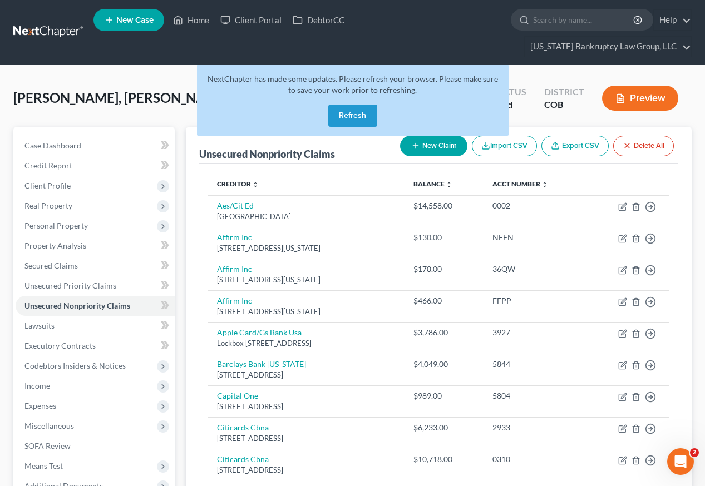
click at [344, 105] on button "Refresh" at bounding box center [352, 116] width 49 height 22
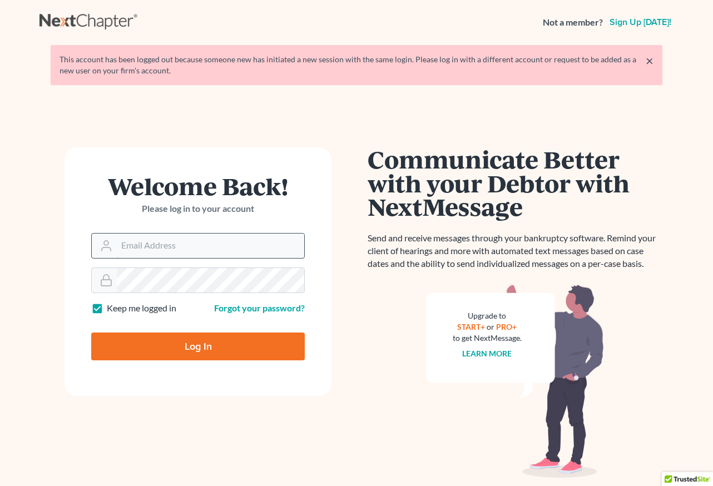
click at [200, 251] on input "Email Address" at bounding box center [211, 246] width 188 height 24
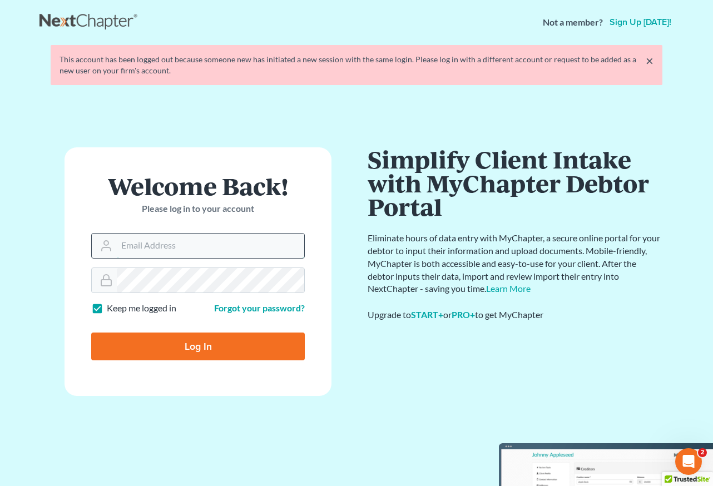
type input "[EMAIL_ADDRESS][DOMAIN_NAME]"
click at [193, 347] on input "Log In" at bounding box center [198, 347] width 214 height 28
type input "Thinking..."
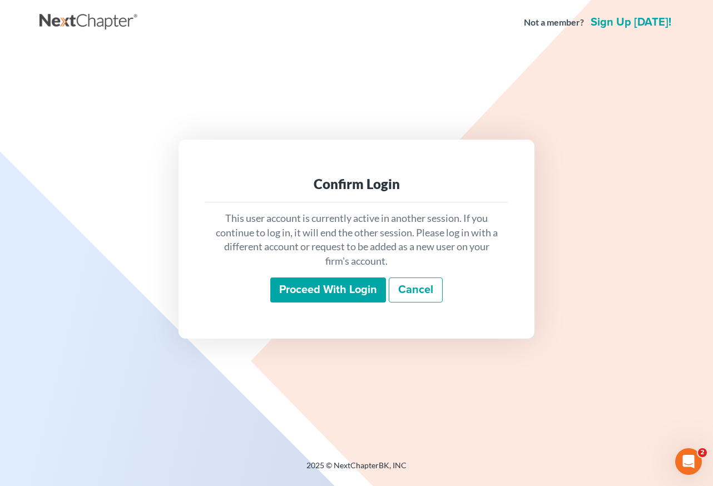
click at [371, 288] on input "Proceed with login" at bounding box center [328, 291] width 116 height 26
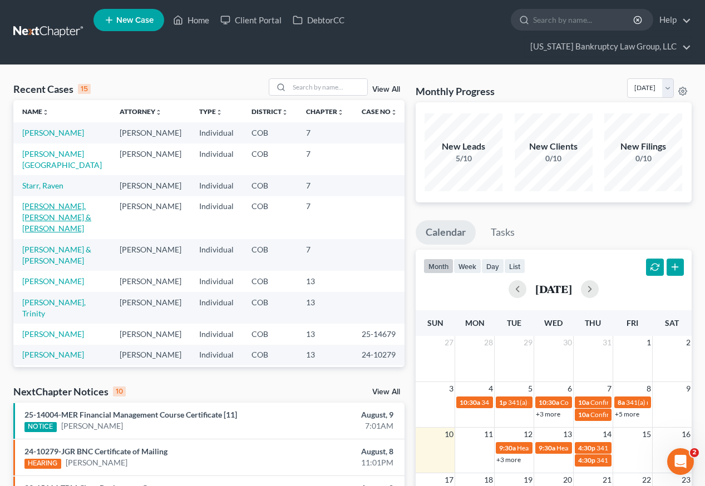
click at [60, 211] on link "[PERSON_NAME], [PERSON_NAME] & [PERSON_NAME]" at bounding box center [56, 217] width 69 height 32
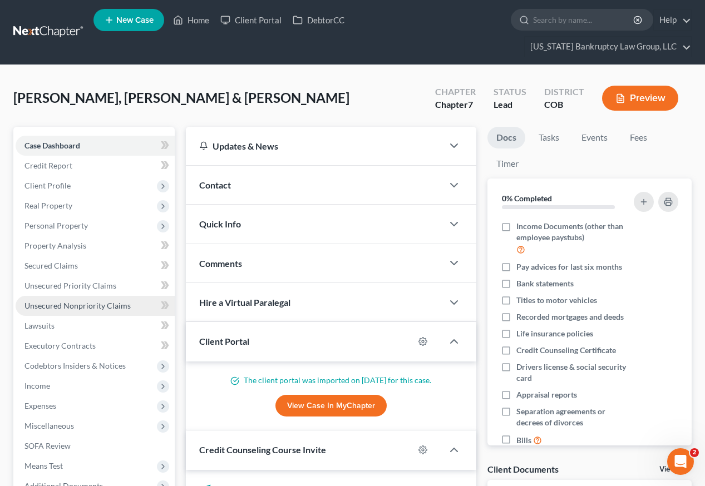
click at [82, 301] on span "Unsecured Nonpriority Claims" at bounding box center [77, 305] width 106 height 9
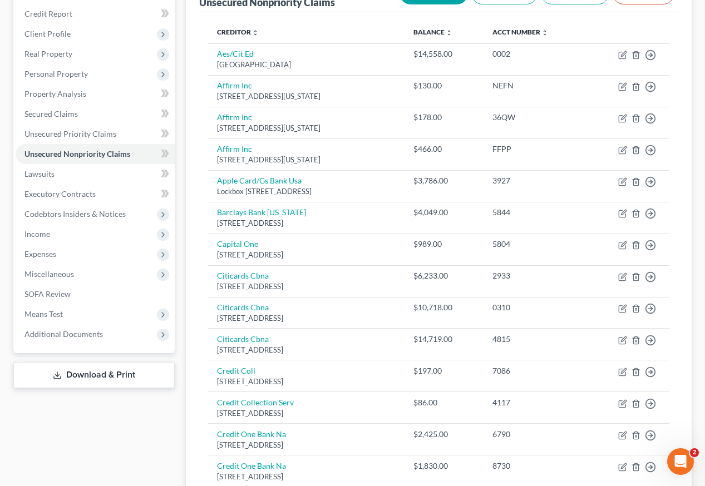
scroll to position [77, 0]
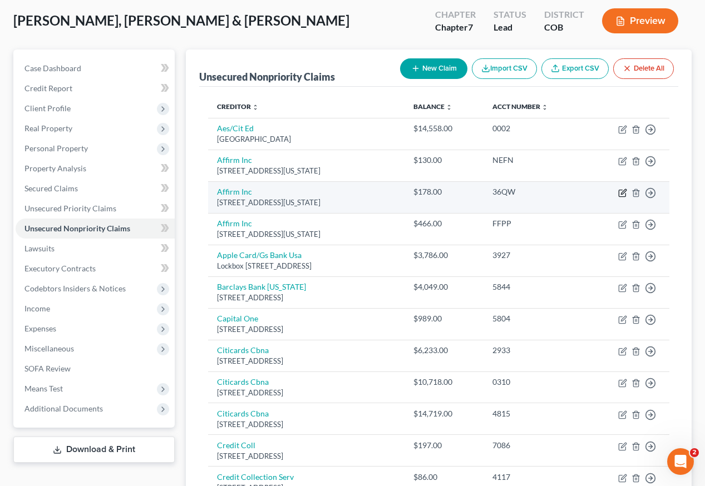
click at [619, 190] on icon "button" at bounding box center [622, 193] width 7 height 7
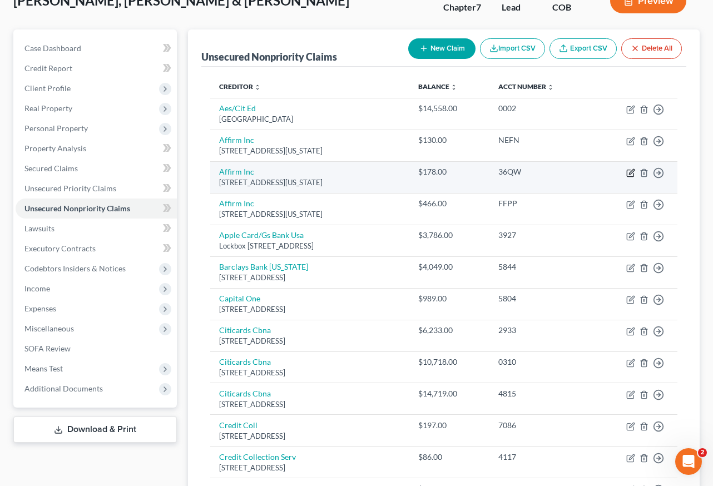
select select "4"
select select "1"
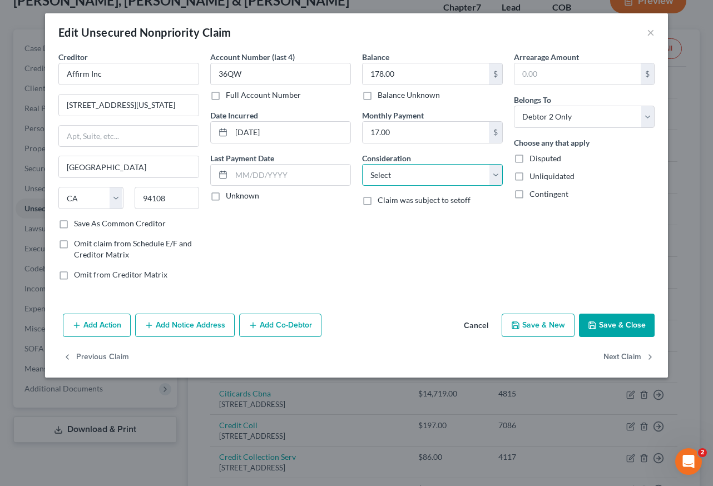
click at [453, 177] on select "Select Cable / Satellite Services Collection Agency Credit Card Debt Debt Couns…" at bounding box center [432, 175] width 141 height 22
select select "2"
click at [362, 164] on select "Select Cable / Satellite Services Collection Agency Credit Card Debt Debt Couns…" at bounding box center [432, 175] width 141 height 22
click at [601, 331] on button "Save & Close" at bounding box center [617, 325] width 76 height 23
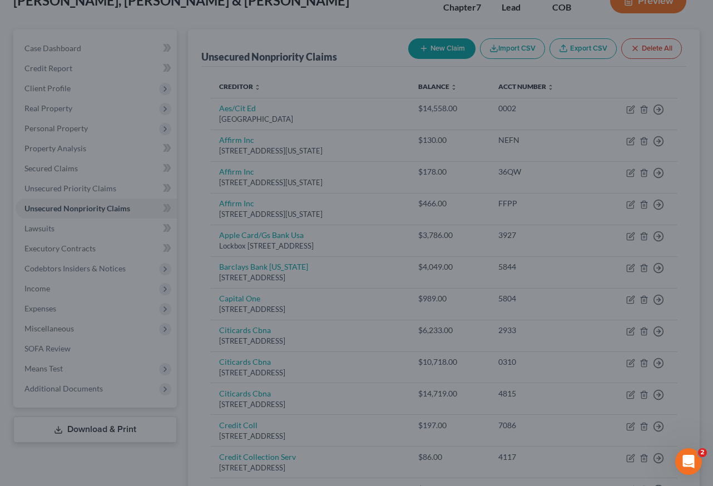
type input "0"
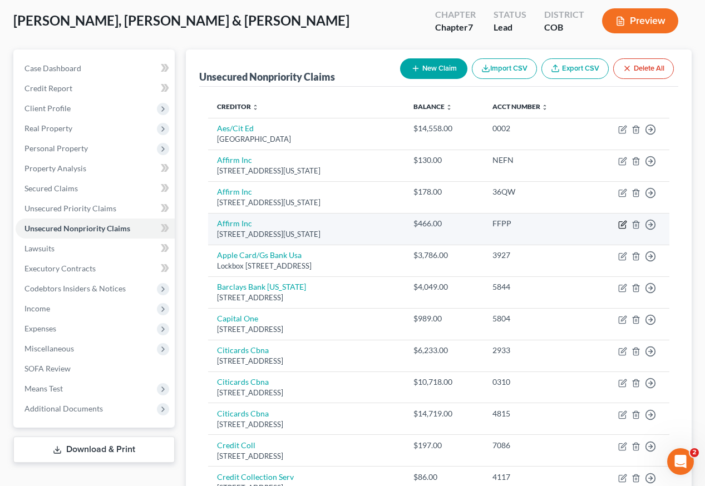
click at [623, 221] on icon "button" at bounding box center [623, 223] width 5 height 5
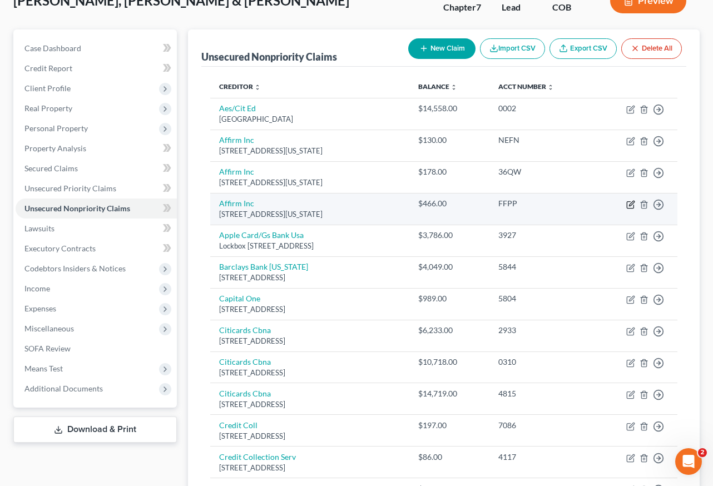
select select "4"
select select "1"
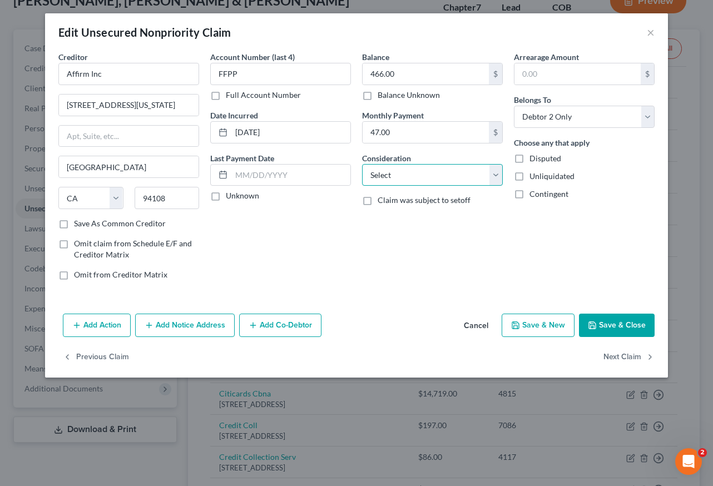
click at [430, 177] on select "Select Cable / Satellite Services Collection Agency Credit Card Debt Debt Couns…" at bounding box center [432, 175] width 141 height 22
select select "2"
click at [362, 164] on select "Select Cable / Satellite Services Collection Agency Credit Card Debt Debt Couns…" at bounding box center [432, 175] width 141 height 22
click at [617, 321] on button "Save & Close" at bounding box center [617, 325] width 76 height 23
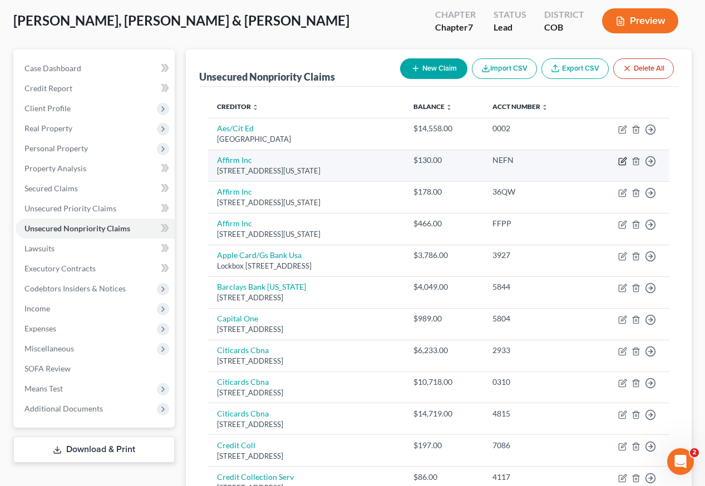
click at [622, 157] on icon "button" at bounding box center [623, 159] width 5 height 5
select select "4"
select select "1"
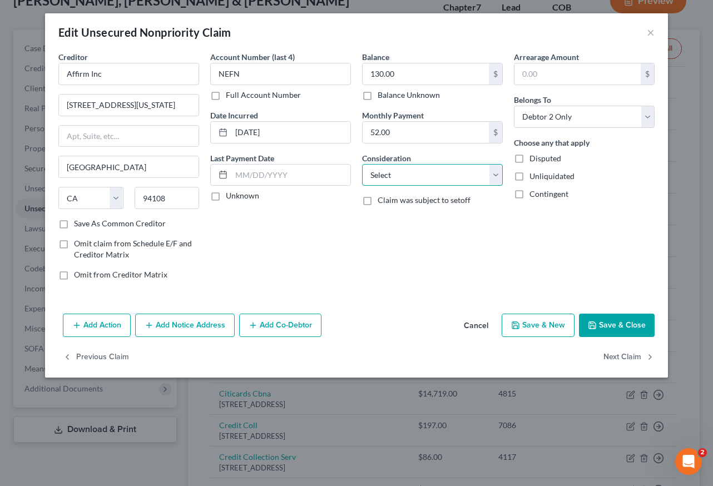
click at [419, 177] on select "Select Cable / Satellite Services Collection Agency Credit Card Debt Debt Couns…" at bounding box center [432, 175] width 141 height 22
select select "2"
click at [362, 164] on select "Select Cable / Satellite Services Collection Agency Credit Card Debt Debt Couns…" at bounding box center [432, 175] width 141 height 22
click at [620, 326] on button "Save & Close" at bounding box center [617, 325] width 76 height 23
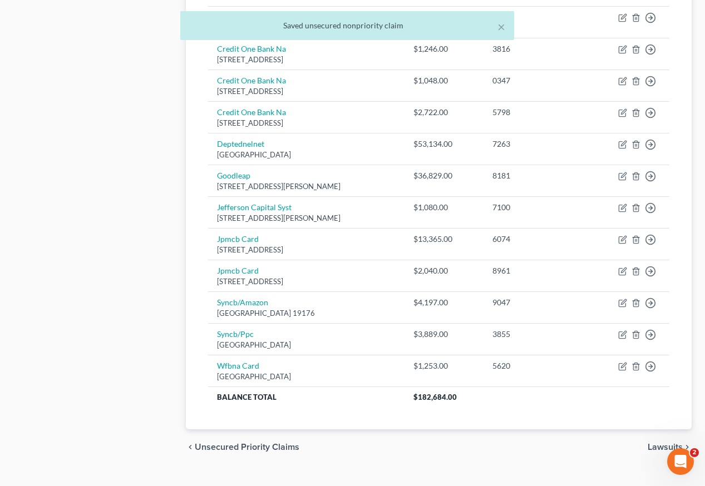
scroll to position [634, 0]
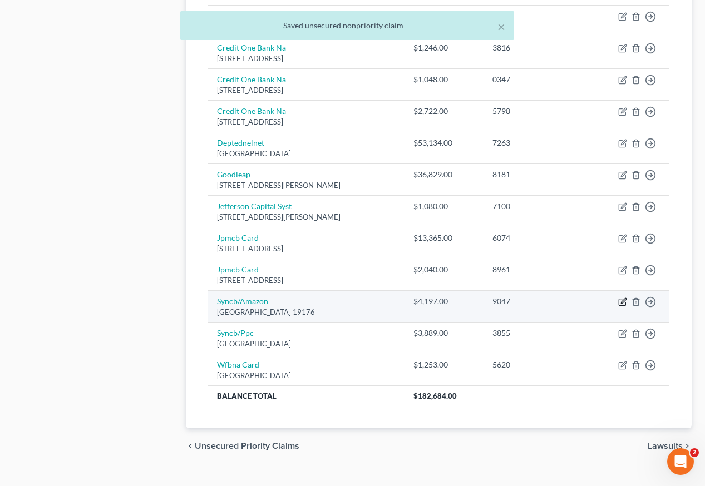
click at [622, 298] on icon "button" at bounding box center [623, 300] width 5 height 5
select select "39"
select select "2"
select select "1"
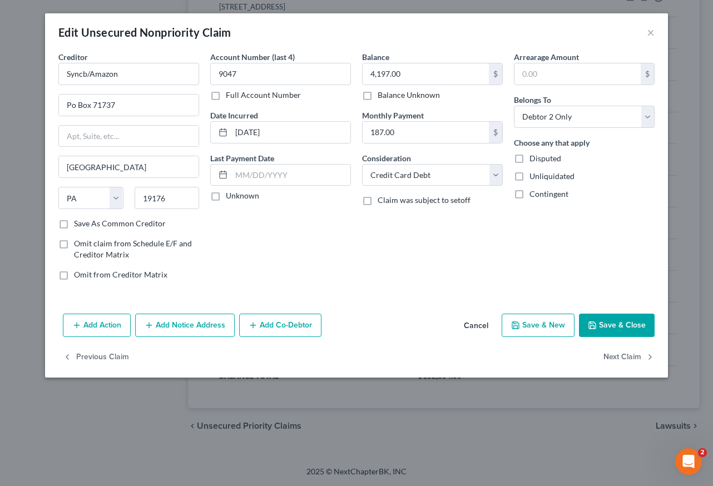
click at [605, 319] on button "Save & Close" at bounding box center [617, 325] width 76 height 23
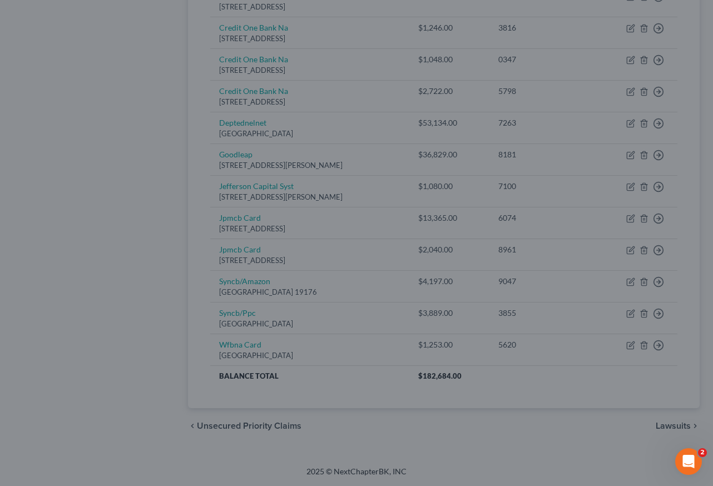
type input "0"
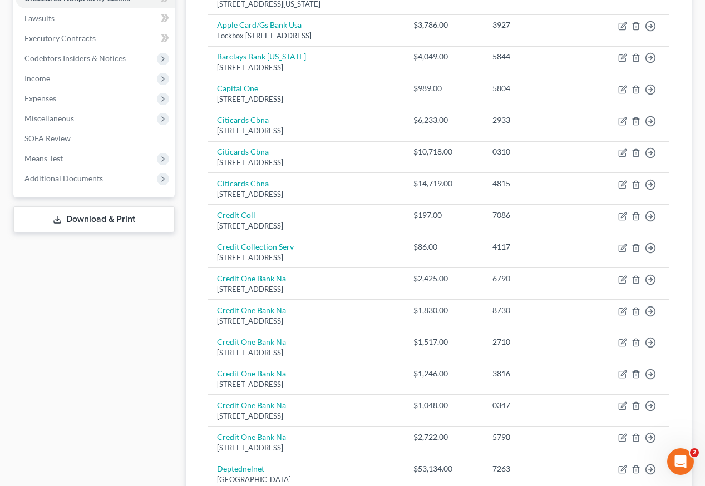
scroll to position [244, 0]
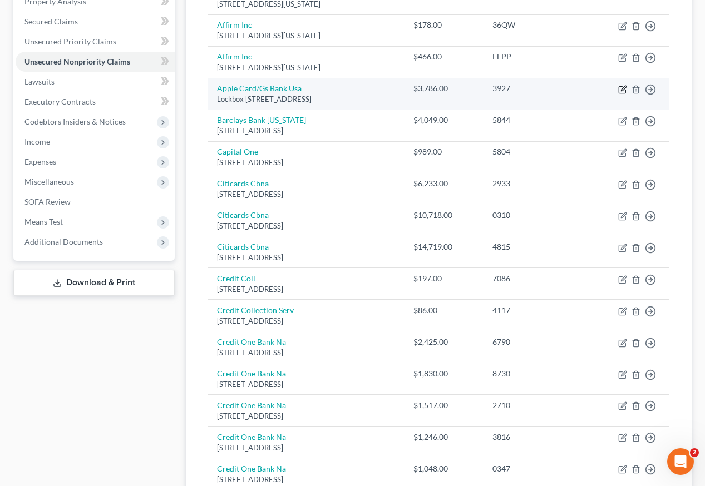
click at [623, 85] on icon "button" at bounding box center [622, 89] width 9 height 9
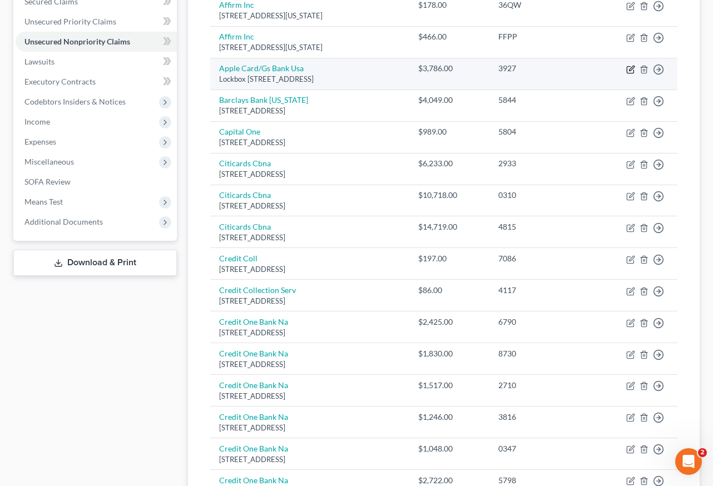
select select "39"
select select "2"
select select "1"
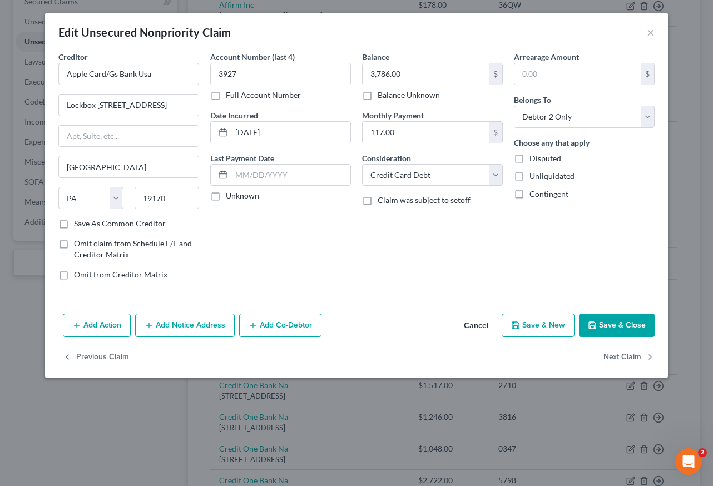
click at [629, 323] on button "Save & Close" at bounding box center [617, 325] width 76 height 23
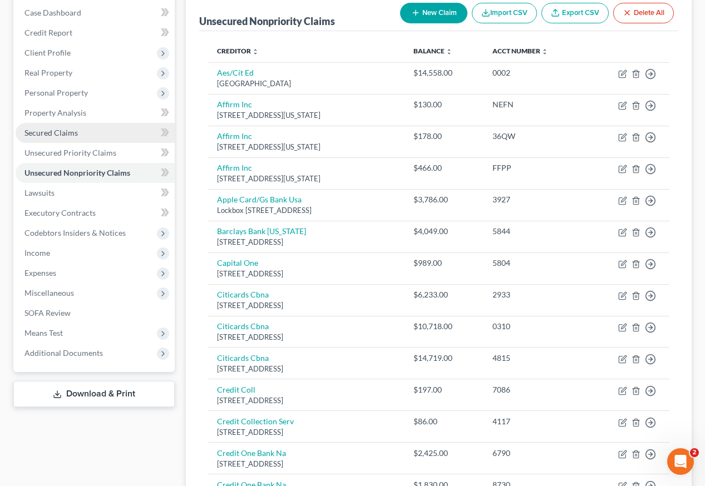
click at [68, 128] on span "Secured Claims" at bounding box center [50, 132] width 53 height 9
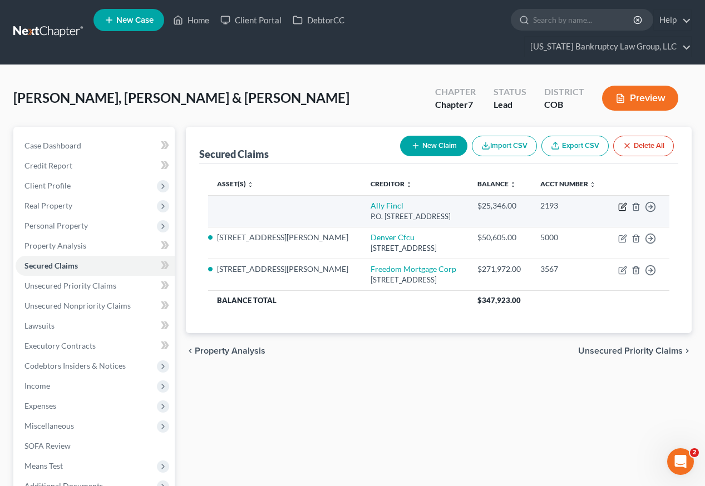
click at [623, 203] on icon "button" at bounding box center [622, 207] width 9 height 9
select select "24"
select select "2"
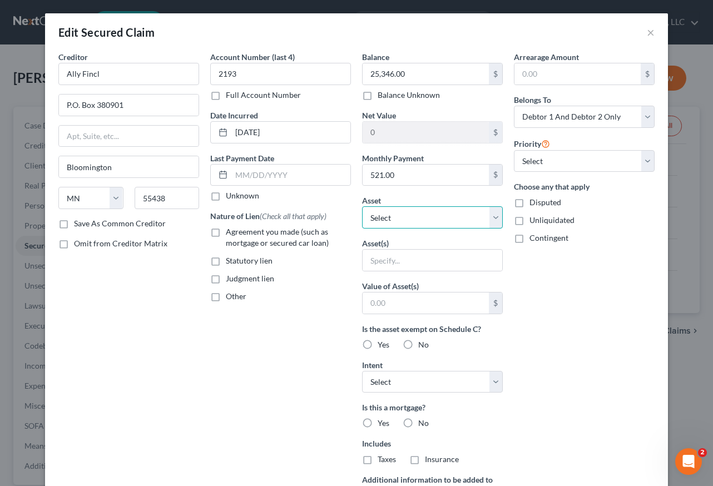
click at [443, 218] on select "Select Other Multiple Assets [STREET_ADDRESS][PERSON_NAME] - $464514.0 2007 Inf…" at bounding box center [432, 217] width 141 height 22
select select "5"
click at [362, 206] on select "Select Other Multiple Assets [STREET_ADDRESS][PERSON_NAME] - $464514.0 2007 Inf…" at bounding box center [432, 217] width 141 height 22
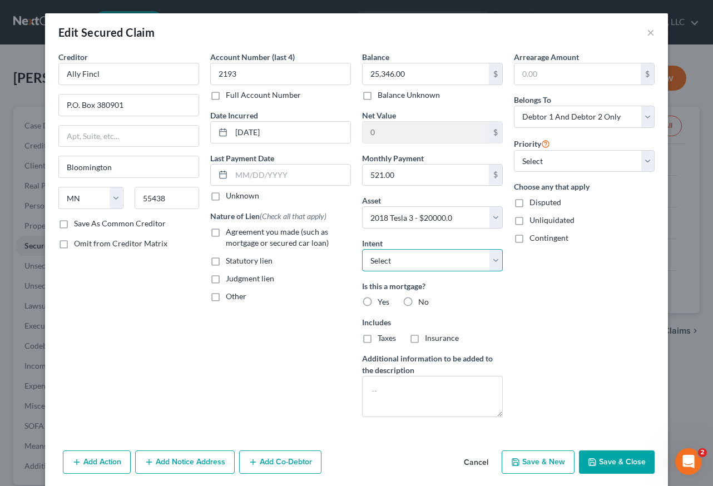
click at [447, 265] on select "Select Surrender Redeem Reaffirm Avoid Other" at bounding box center [432, 260] width 141 height 22
select select "4"
click at [362, 249] on select "Select Surrender Redeem Reaffirm Avoid Other" at bounding box center [432, 260] width 141 height 22
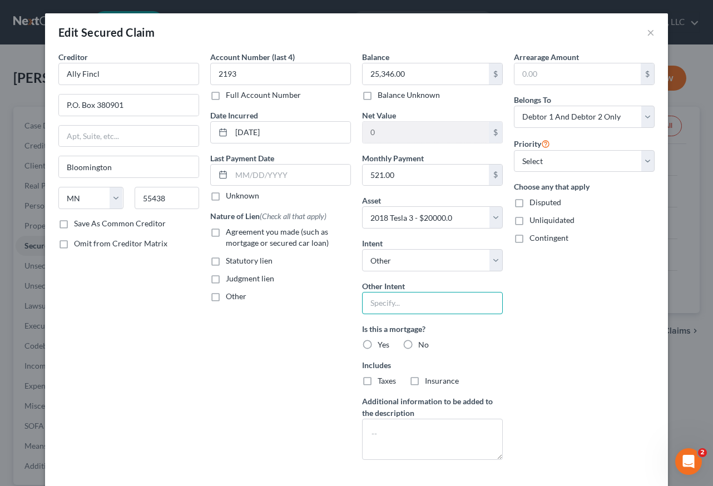
click at [425, 307] on input "text" at bounding box center [432, 303] width 141 height 22
type input "Retain and Pay as Agreed"
click at [418, 346] on label "No" at bounding box center [423, 344] width 11 height 11
click at [423, 346] on input "No" at bounding box center [426, 342] width 7 height 7
radio input "true"
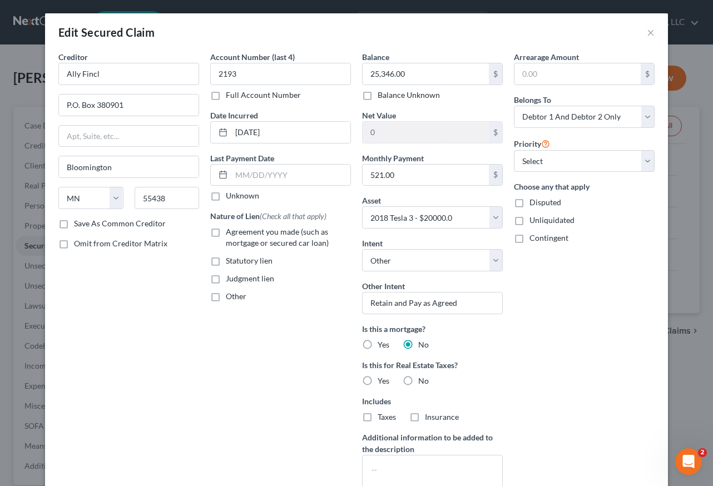
click at [226, 231] on label "Agreement you made (such as mortgage or secured car loan)" at bounding box center [288, 237] width 125 height 22
click at [230, 231] on input "Agreement you made (such as mortgage or secured car loan)" at bounding box center [233, 229] width 7 height 7
checkbox input "true"
click at [591, 337] on div "Arrearage Amount $ Belongs To * Select Debtor 1 Only Debtor 2 Only Debtor 1 And…" at bounding box center [585, 278] width 152 height 454
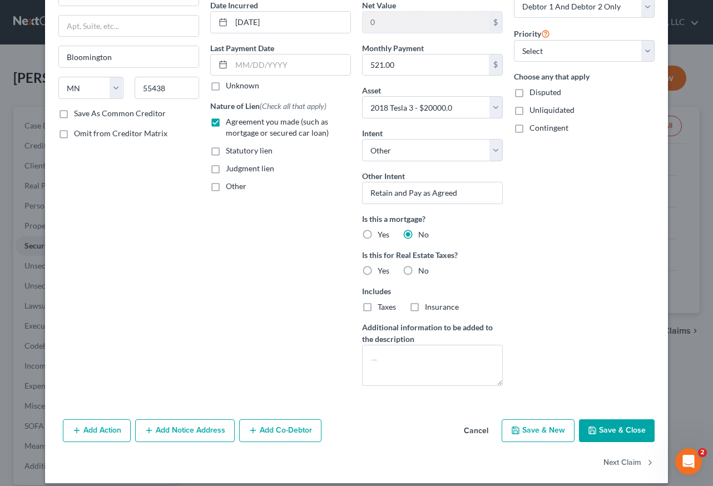
scroll to position [121, 0]
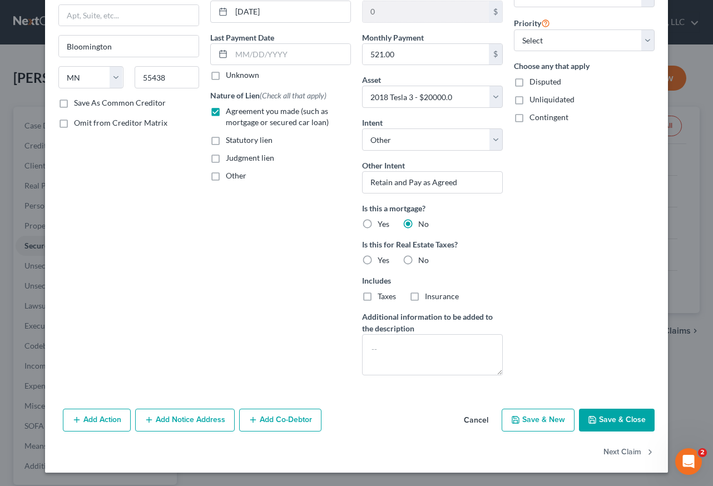
click at [610, 415] on button "Save & Close" at bounding box center [617, 420] width 76 height 23
select select
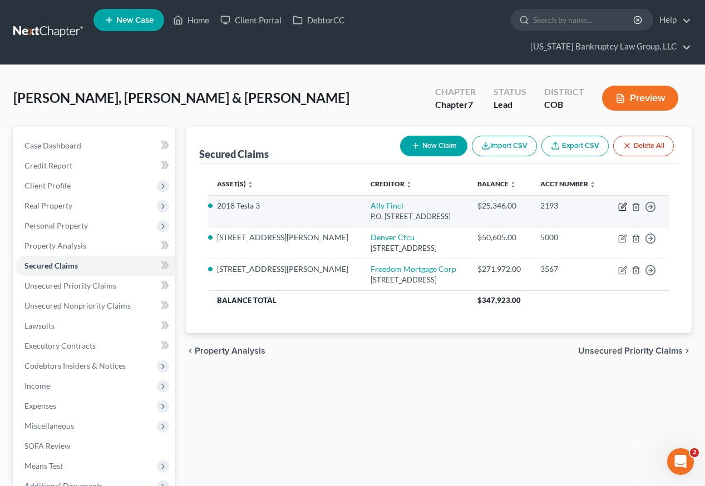
click at [621, 203] on icon "button" at bounding box center [622, 207] width 9 height 9
select select "24"
select select "4"
select select "2"
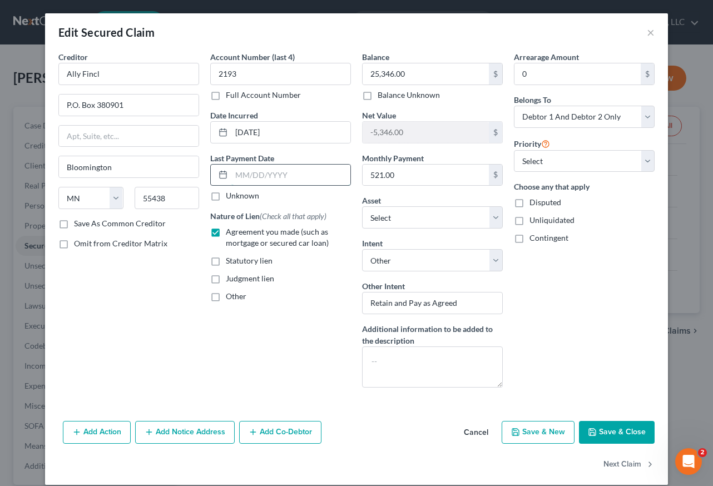
click at [248, 172] on input "text" at bounding box center [290, 175] width 119 height 21
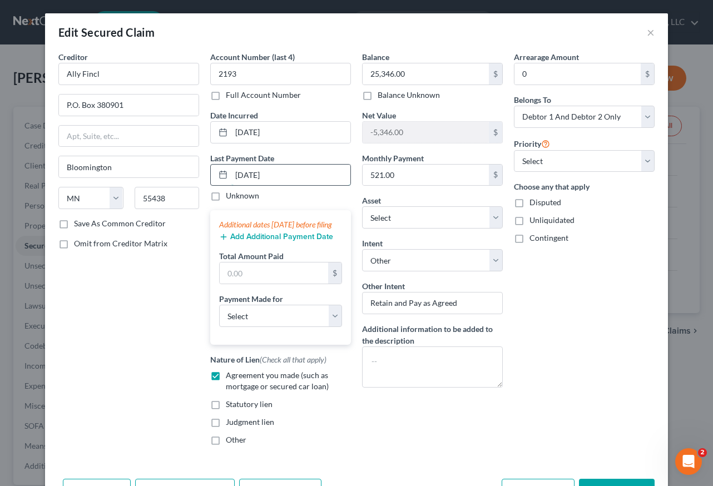
type input "[DATE]"
type input "521.00"
select select "0"
click at [589, 337] on div "Arrearage Amount 0 $ Belongs To * Select Debtor 1 Only Debtor 2 Only Debtor 1 A…" at bounding box center [585, 252] width 152 height 403
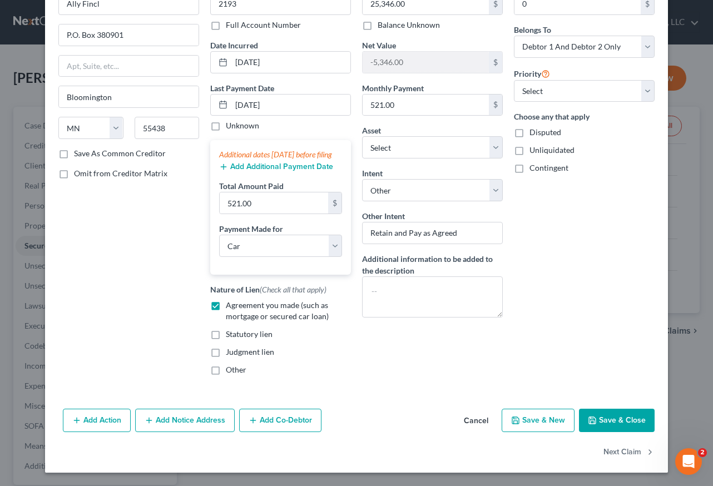
scroll to position [81, 0]
click at [619, 425] on button "Save & Close" at bounding box center [617, 420] width 76 height 23
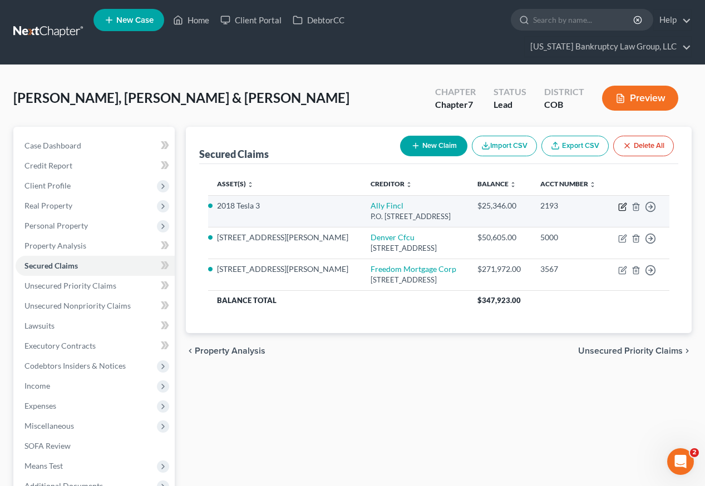
click at [622, 203] on icon "button" at bounding box center [623, 205] width 5 height 5
select select "24"
select select "0"
select select "4"
select select "2"
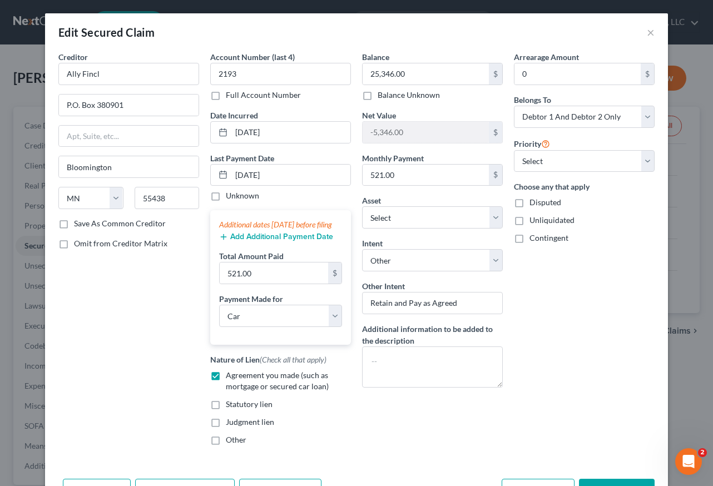
click at [296, 241] on button "Add Additional Payment Date" at bounding box center [276, 237] width 114 height 9
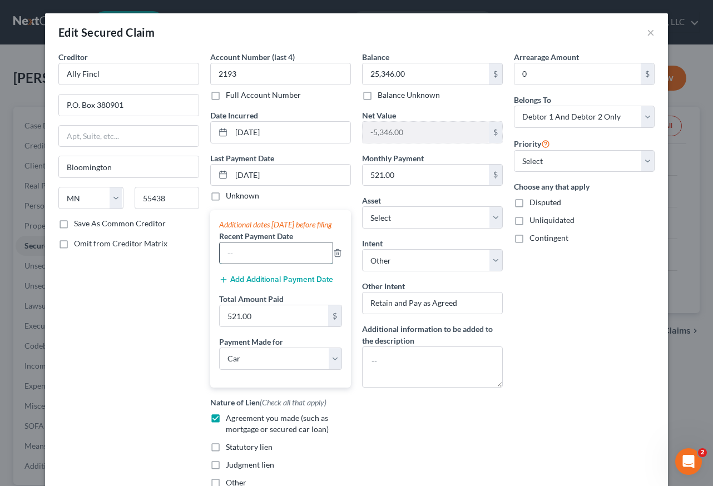
click at [270, 263] on input "text" at bounding box center [276, 253] width 113 height 21
type input "[DATE]"
type input "1,042"
click at [535, 296] on div "Arrearage Amount 0 $ Belongs To * Select Debtor 1 Only Debtor 2 Only Debtor 1 A…" at bounding box center [585, 274] width 152 height 446
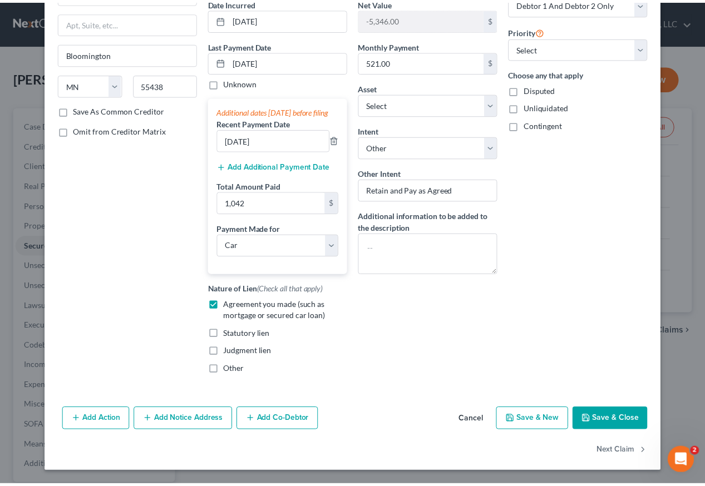
scroll to position [124, 0]
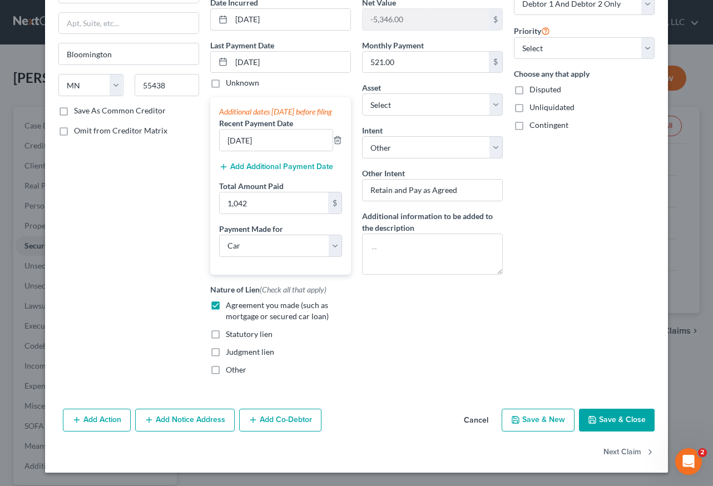
click at [618, 418] on button "Save & Close" at bounding box center [617, 420] width 76 height 23
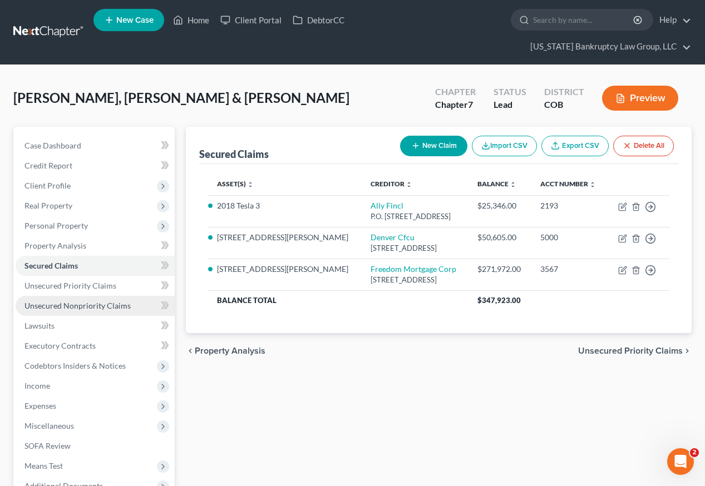
click at [101, 301] on span "Unsecured Nonpriority Claims" at bounding box center [77, 305] width 106 height 9
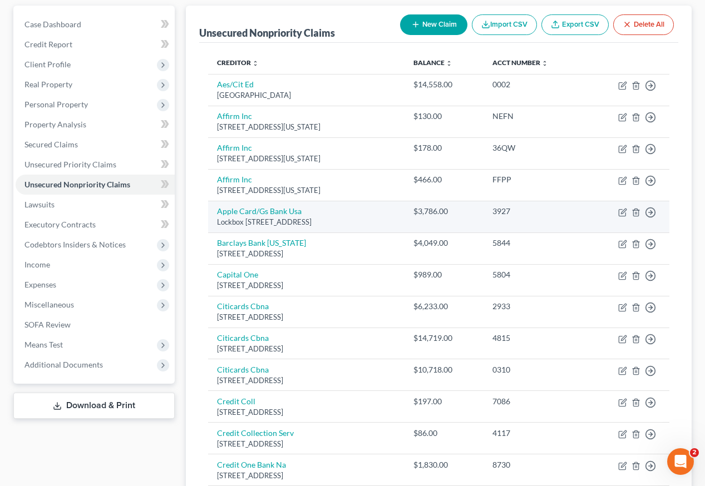
scroll to position [167, 0]
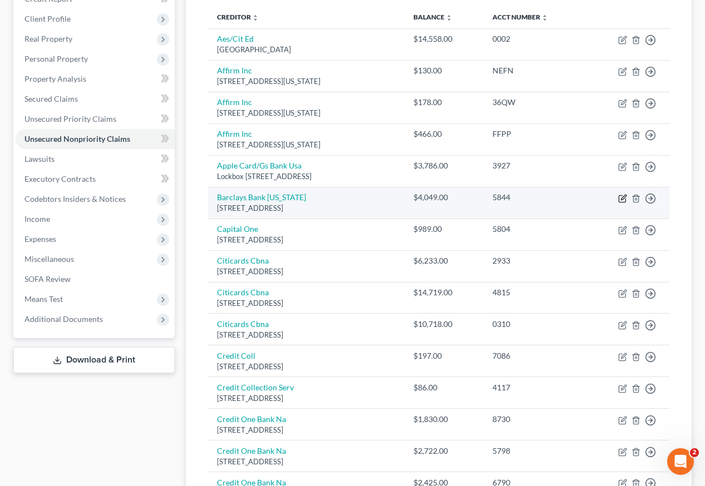
click at [623, 195] on icon "button" at bounding box center [623, 197] width 5 height 5
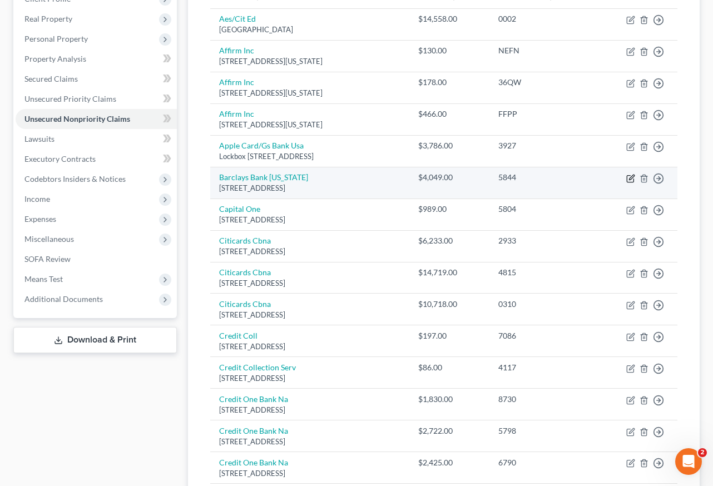
select select "7"
select select "1"
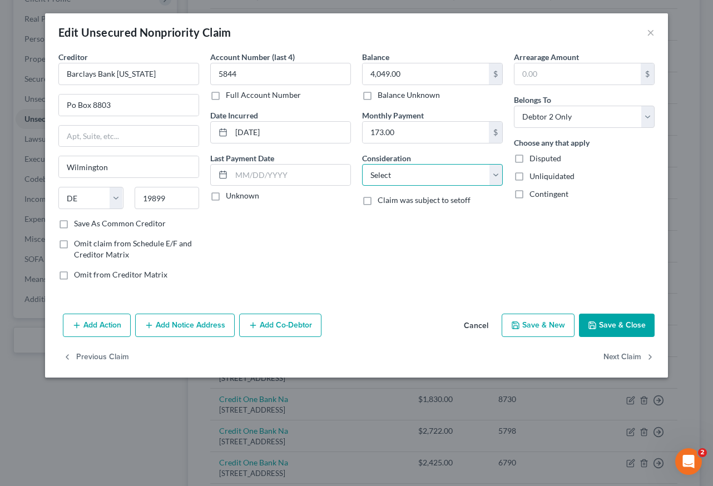
click at [418, 174] on select "Select Cable / Satellite Services Collection Agency Credit Card Debt Debt Couns…" at bounding box center [432, 175] width 141 height 22
select select "2"
click at [362, 164] on select "Select Cable / Satellite Services Collection Agency Credit Card Debt Debt Couns…" at bounding box center [432, 175] width 141 height 22
click at [624, 334] on button "Save & Close" at bounding box center [617, 325] width 76 height 23
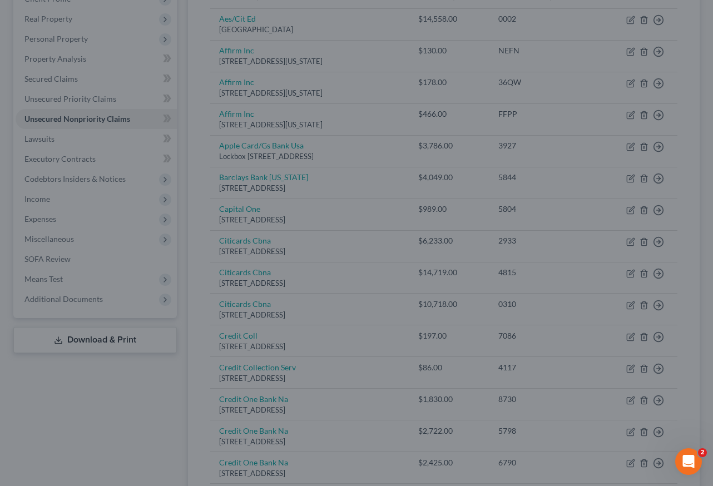
type input "0"
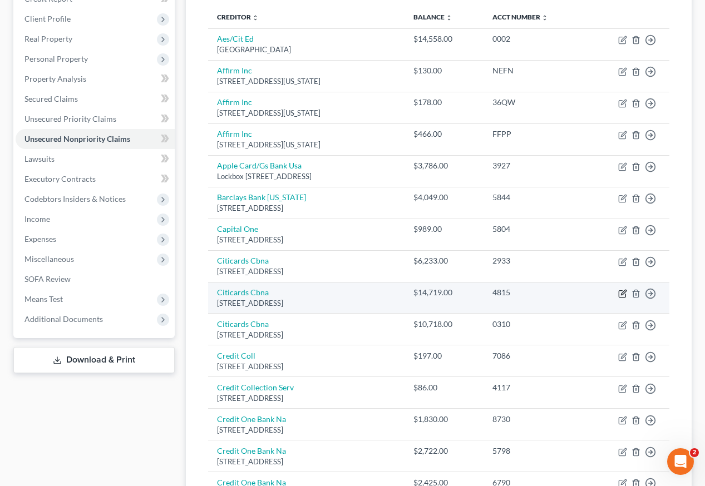
click at [622, 289] on icon "button" at bounding box center [622, 293] width 9 height 9
select select "43"
select select "2"
select select "0"
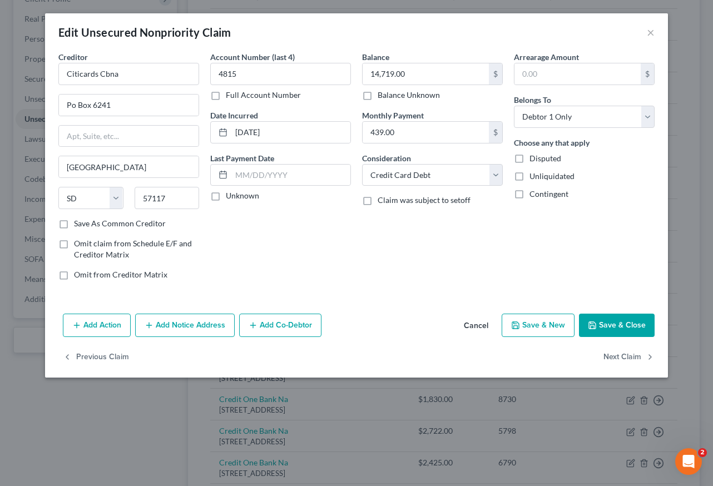
click at [628, 324] on button "Save & Close" at bounding box center [617, 325] width 76 height 23
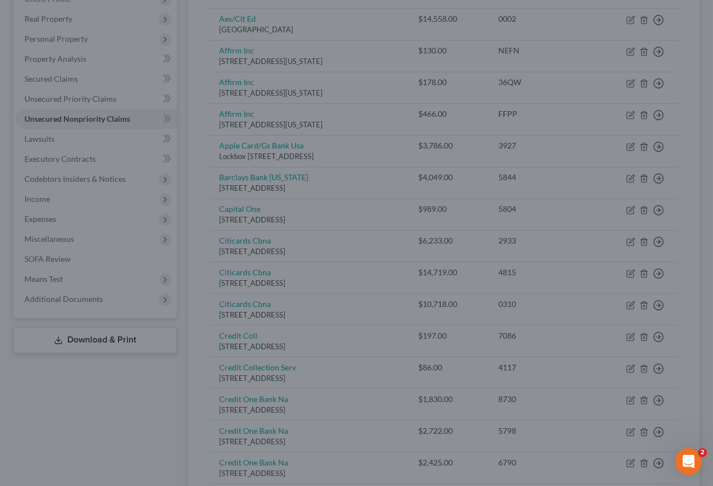
type input "0"
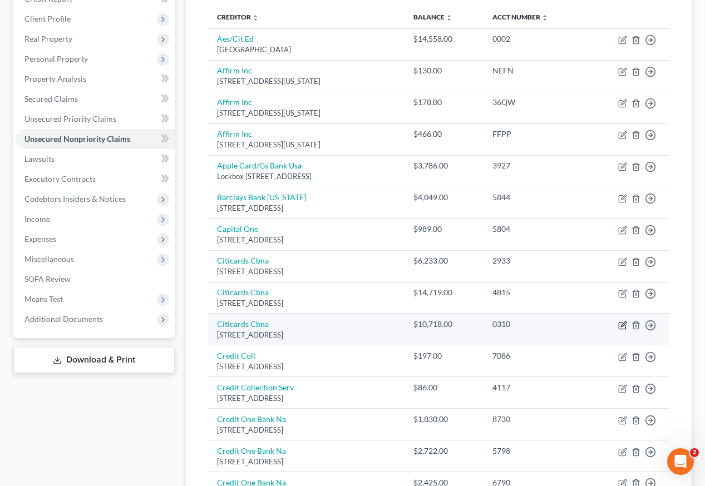
click at [625, 322] on icon "button" at bounding box center [622, 325] width 7 height 7
select select "43"
select select "2"
select select "0"
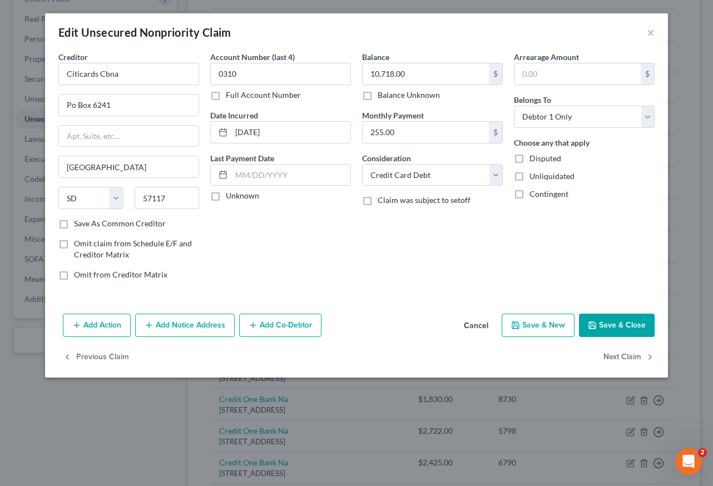
click at [623, 324] on button "Save & Close" at bounding box center [617, 325] width 76 height 23
type input "0"
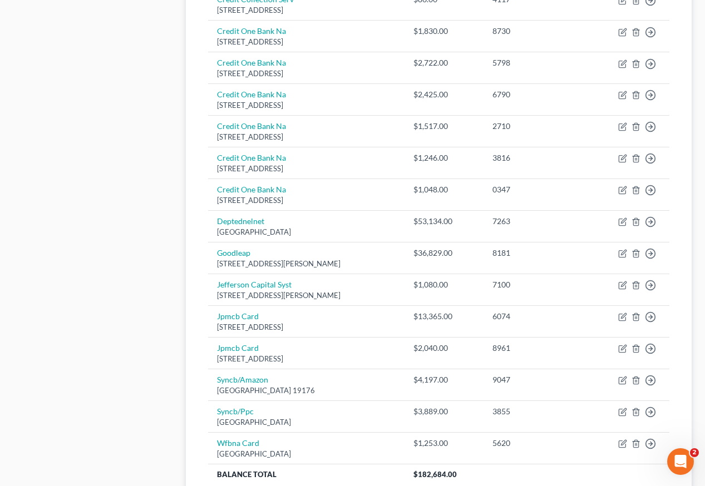
scroll to position [556, 0]
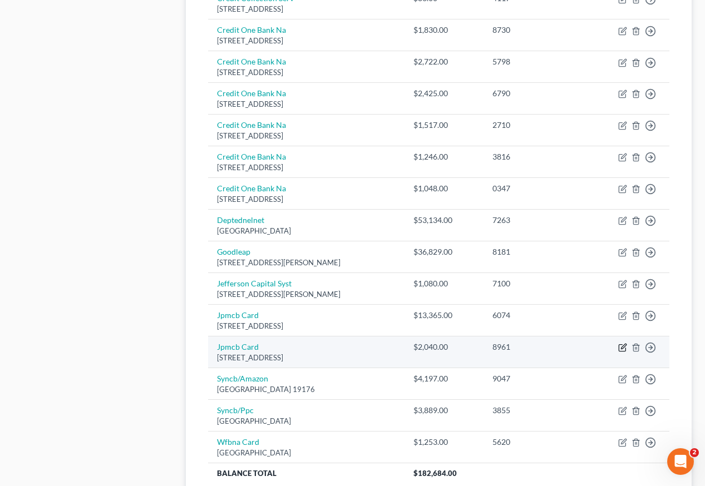
click at [620, 343] on icon "button" at bounding box center [622, 347] width 9 height 9
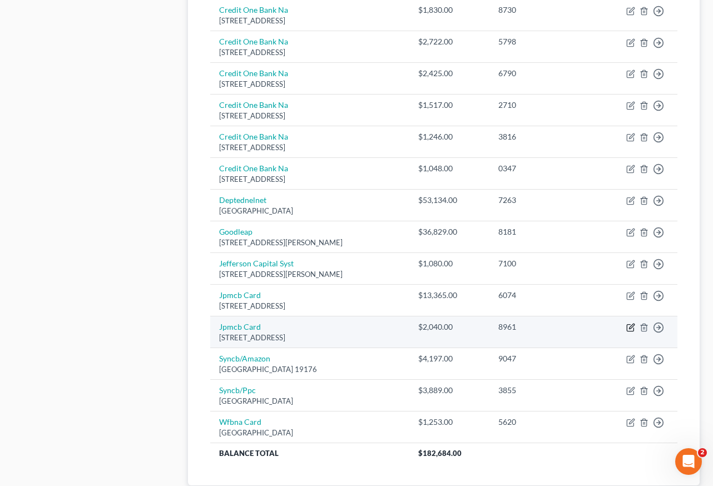
select select "7"
select select "2"
select select "1"
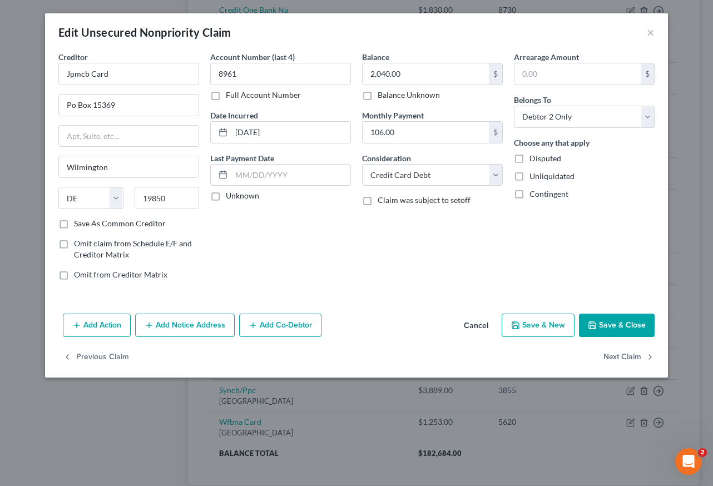
click at [608, 323] on button "Save & Close" at bounding box center [617, 325] width 76 height 23
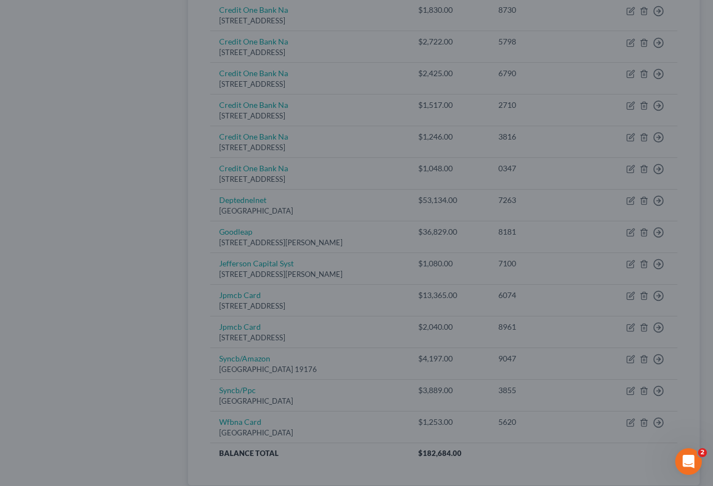
type input "0"
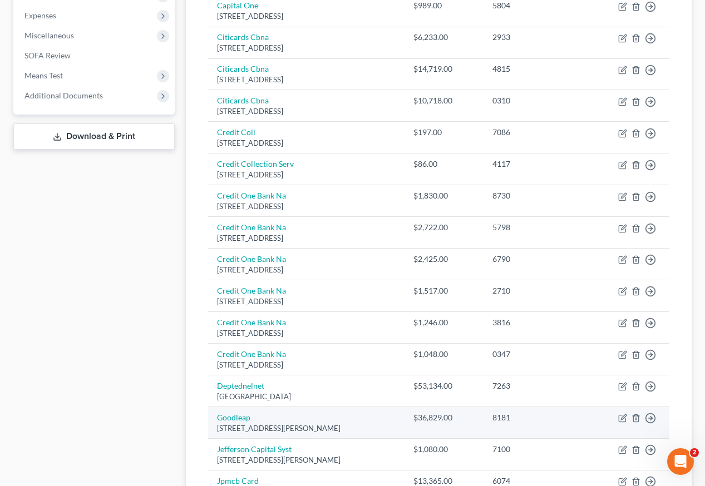
scroll to position [389, 0]
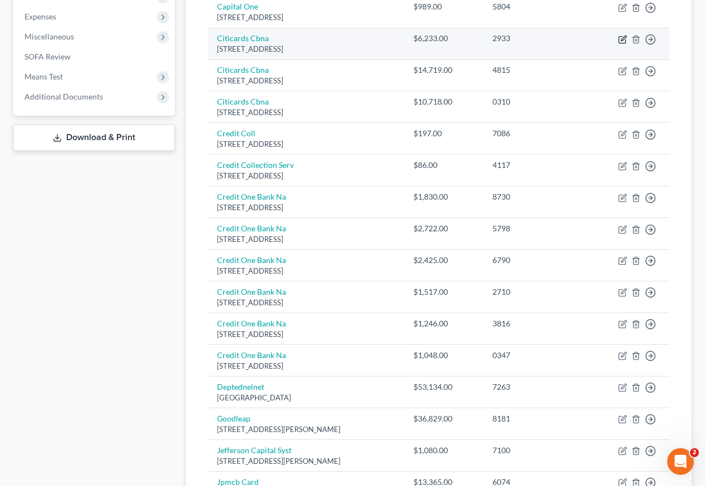
click at [623, 35] on icon "button" at bounding box center [622, 39] width 9 height 9
select select "43"
select select "2"
select select "1"
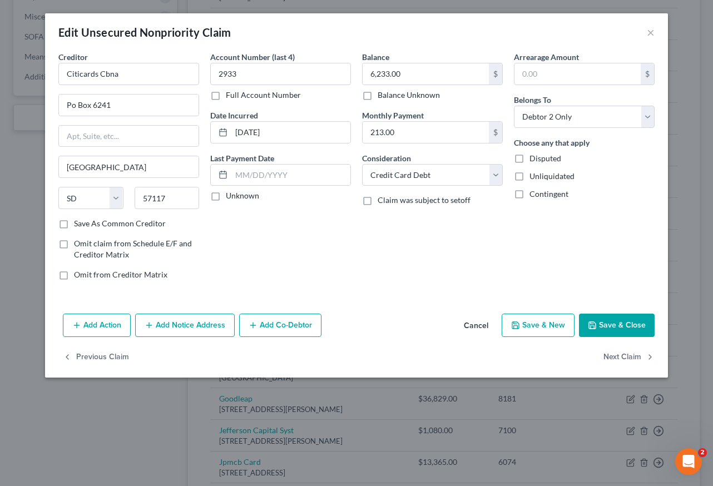
click at [613, 323] on button "Save & Close" at bounding box center [617, 325] width 76 height 23
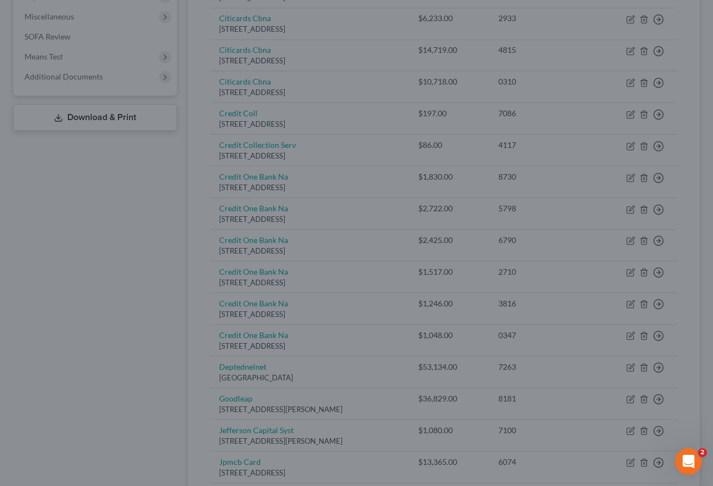
type input "0"
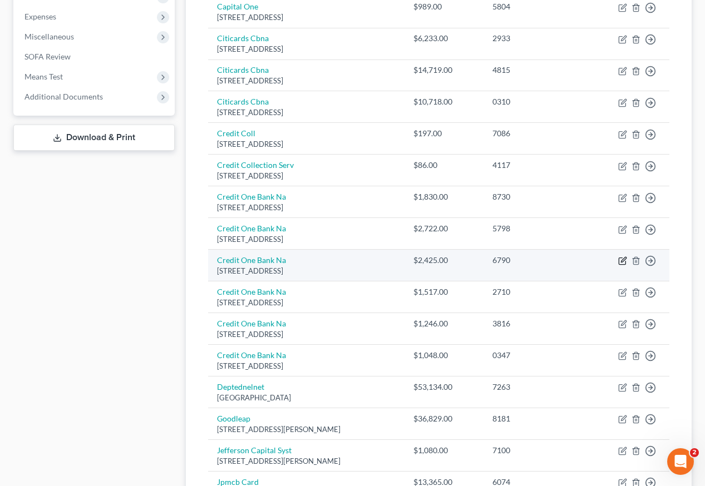
click at [621, 258] on icon "button" at bounding box center [622, 261] width 7 height 7
select select "31"
select select "2"
select select "1"
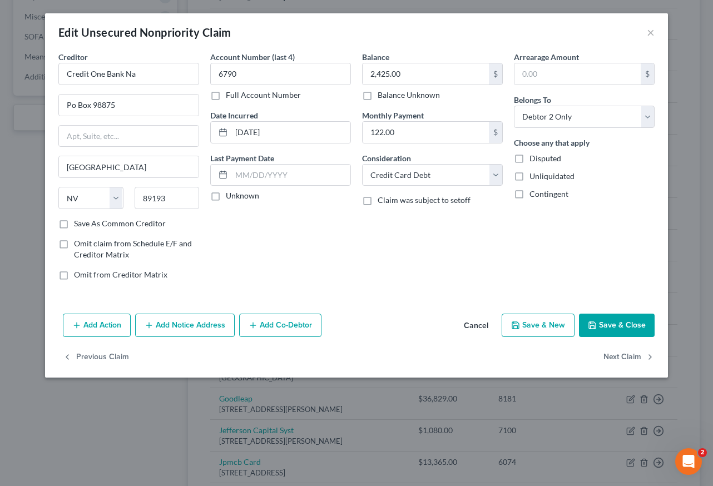
click at [631, 322] on button "Save & Close" at bounding box center [617, 325] width 76 height 23
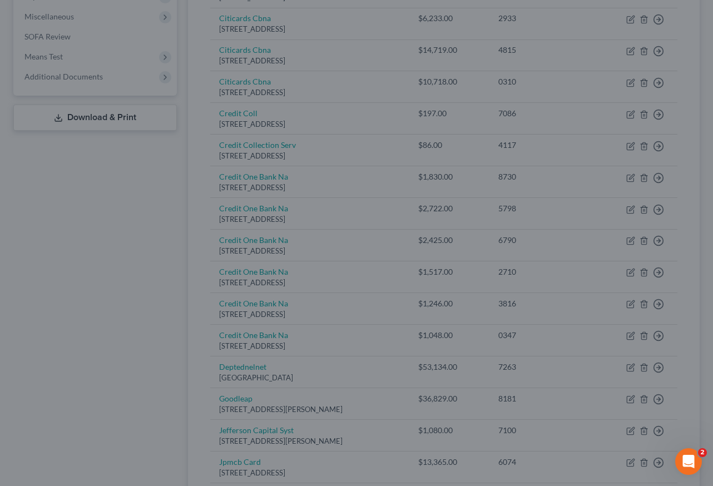
type input "0"
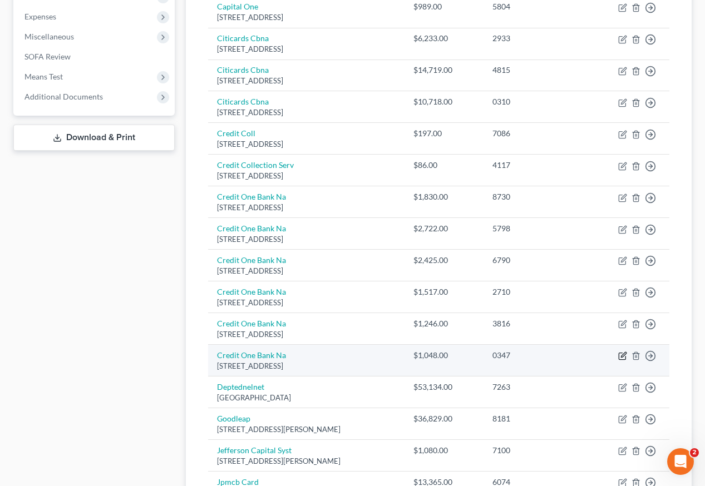
click at [622, 352] on icon "button" at bounding box center [622, 356] width 9 height 9
select select "31"
select select "2"
select select "1"
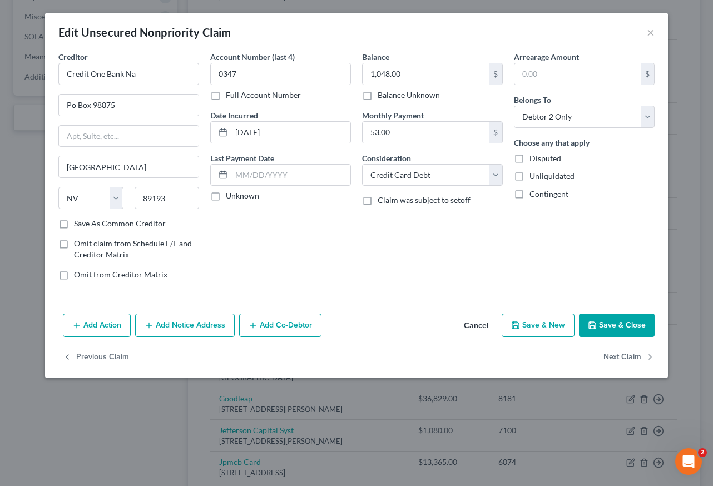
click at [614, 330] on button "Save & Close" at bounding box center [617, 325] width 76 height 23
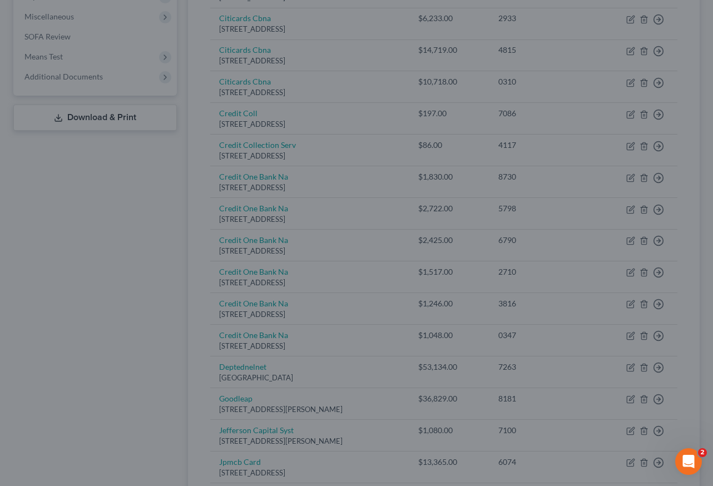
type input "0"
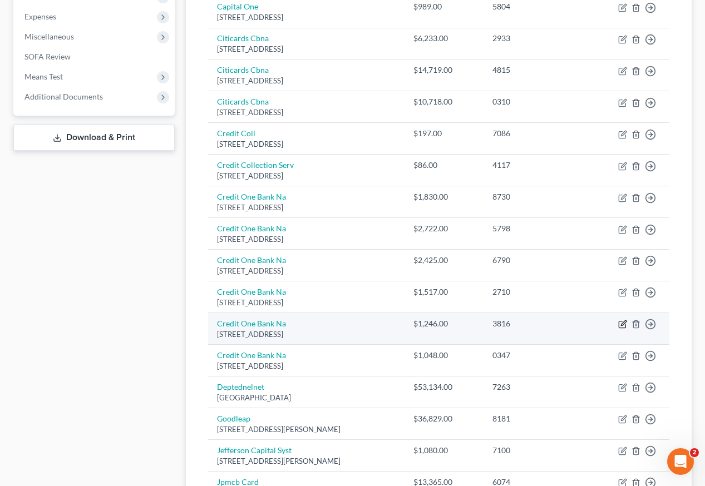
click at [625, 321] on icon "button" at bounding box center [623, 323] width 5 height 5
select select "31"
select select "2"
select select "1"
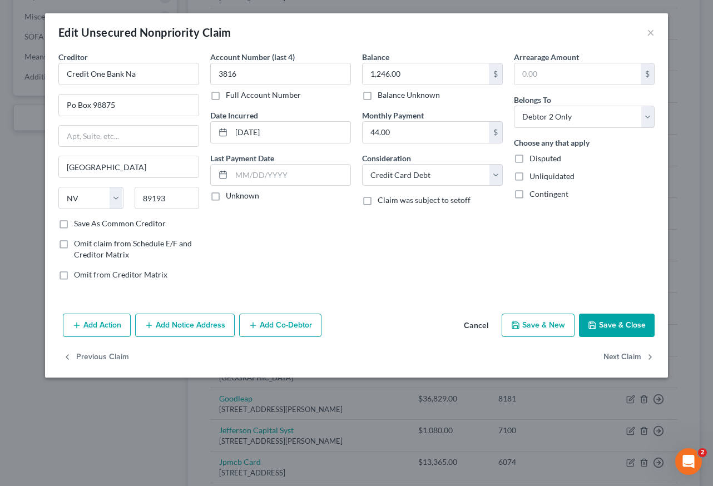
click at [612, 332] on button "Save & Close" at bounding box center [617, 325] width 76 height 23
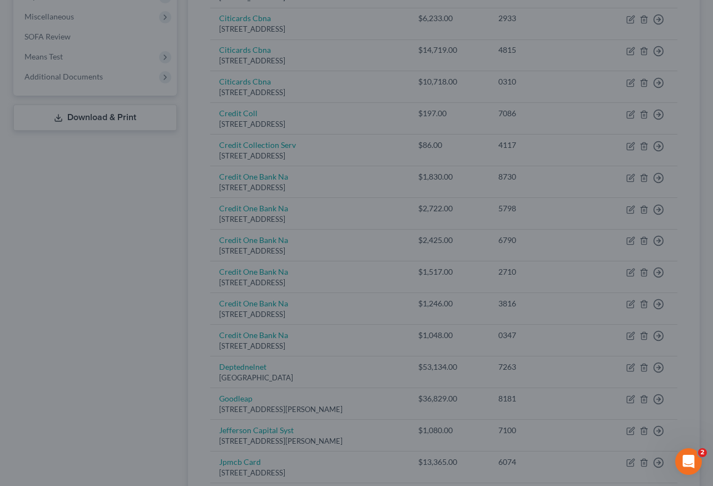
type input "0"
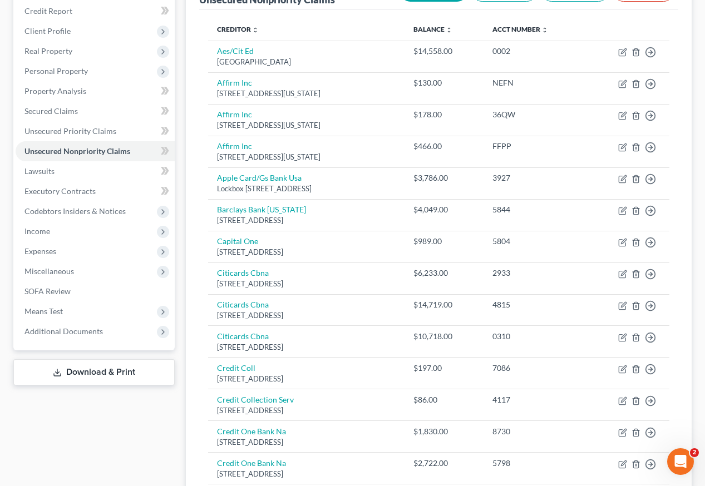
scroll to position [0, 0]
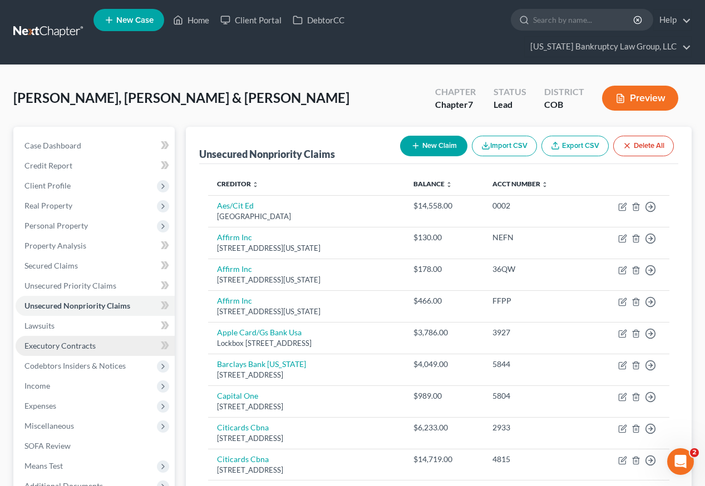
click at [53, 341] on span "Executory Contracts" at bounding box center [59, 345] width 71 height 9
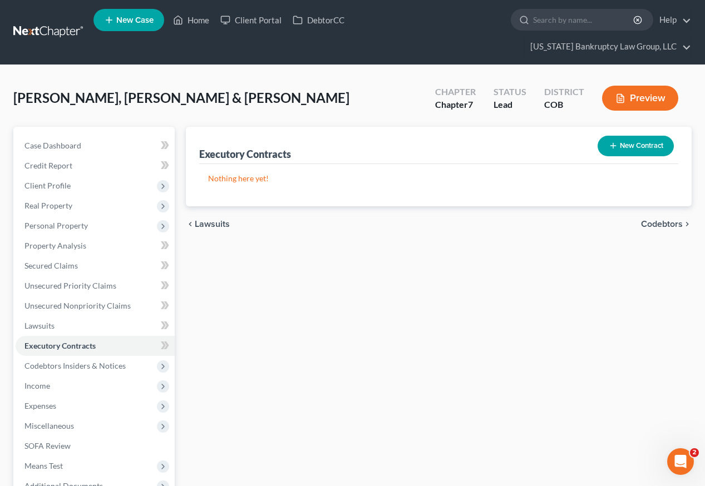
click at [638, 136] on button "New Contract" at bounding box center [636, 146] width 76 height 21
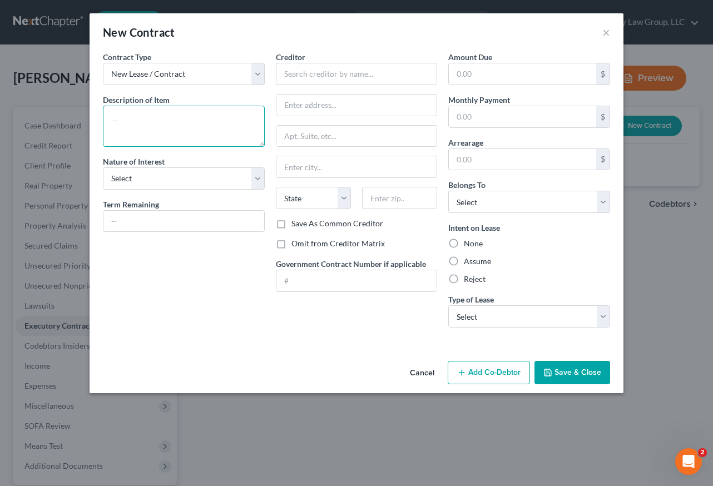
click at [176, 120] on textarea at bounding box center [184, 126] width 162 height 41
type textarea "Lease-to-Own Agreement"
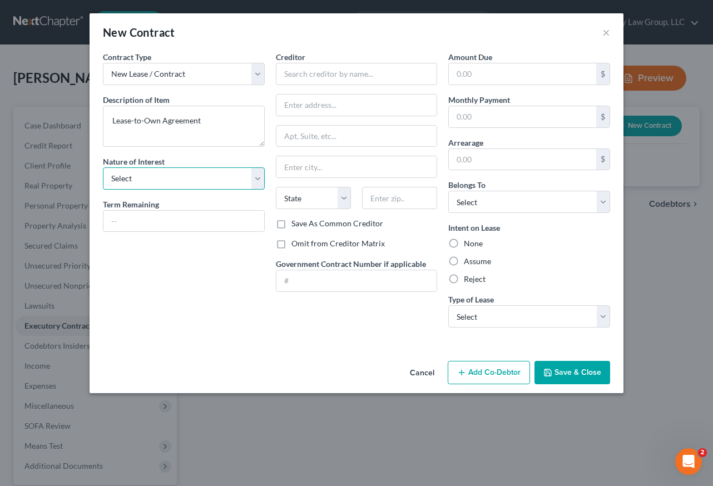
click at [166, 169] on select "Select Purchaser Agent Lessor Lessee" at bounding box center [184, 178] width 162 height 22
select select "2"
click at [103, 167] on select "Select Purchaser Agent Lessor Lessee" at bounding box center [184, 178] width 162 height 22
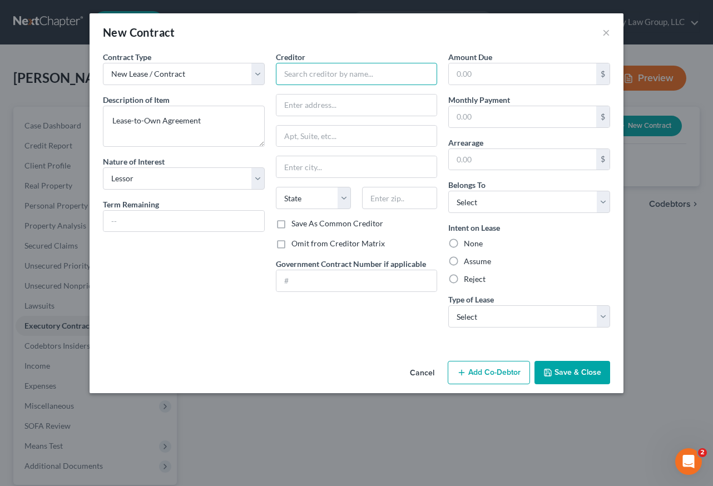
click at [331, 66] on input "text" at bounding box center [357, 74] width 162 height 22
type input "Snap Finance"
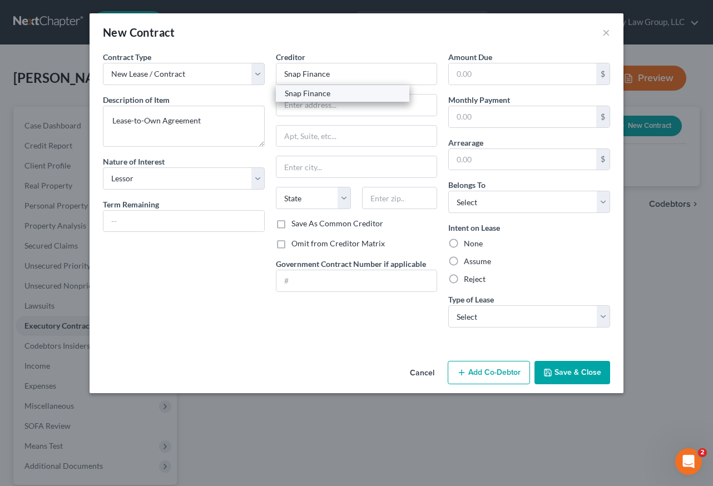
click at [322, 91] on div "Snap Finance" at bounding box center [343, 93] width 116 height 11
type input "PO Box 26561"
type input "[GEOGRAPHIC_DATA]"
select select "46"
type input "84126"
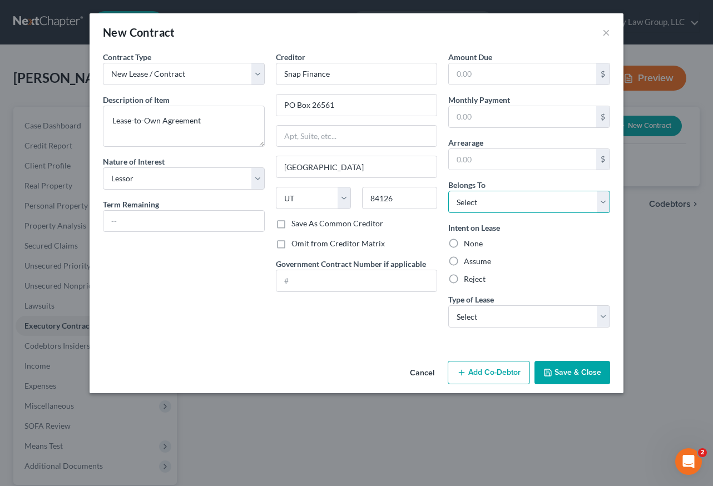
click at [495, 205] on select "Select Debtor 1 Only Debtor 2 Only Debtor 1 And Debtor 2 Only At Least One Of T…" at bounding box center [529, 202] width 162 height 22
select select "2"
click at [448, 191] on select "Select Debtor 1 Only Debtor 2 Only Debtor 1 And Debtor 2 Only At Least One Of T…" at bounding box center [529, 202] width 162 height 22
click at [484, 259] on label "Assume" at bounding box center [477, 261] width 27 height 11
click at [476, 259] on input "Assume" at bounding box center [472, 259] width 7 height 7
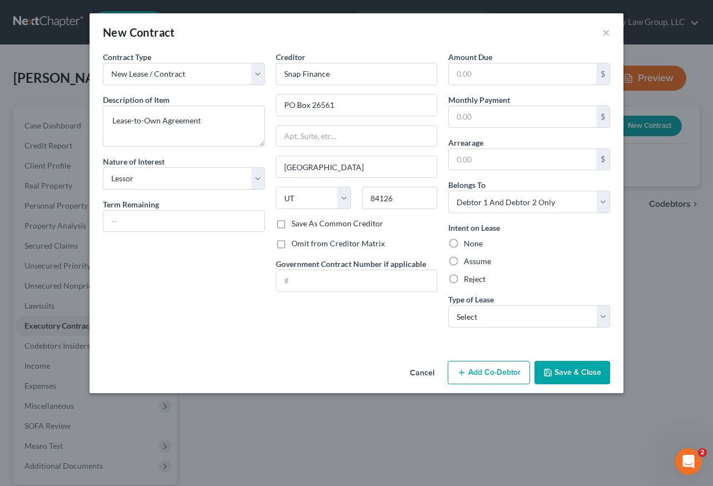
radio input "true"
click at [499, 314] on select "Select Real Estate Car Other" at bounding box center [529, 316] width 162 height 22
select select "2"
click at [448, 305] on select "Select Real Estate Car Other" at bounding box center [529, 316] width 162 height 22
click at [464, 276] on label "Reject" at bounding box center [475, 279] width 22 height 11
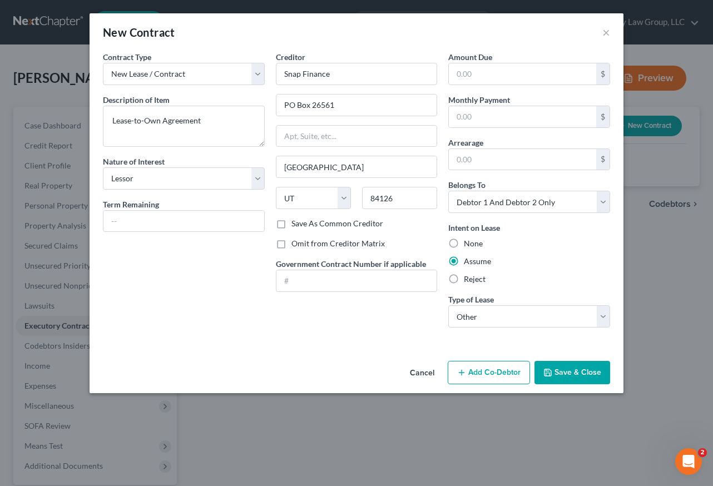
click at [469, 276] on input "Reject" at bounding box center [472, 277] width 7 height 7
radio input "true"
click at [562, 362] on button "Save & Close" at bounding box center [573, 372] width 76 height 23
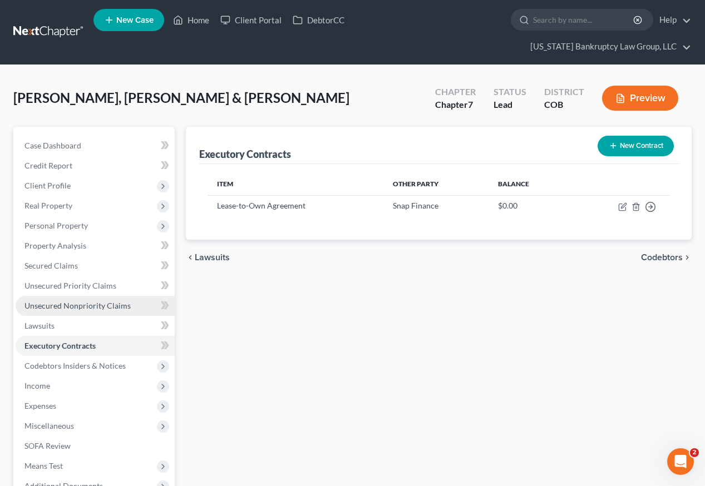
click at [83, 301] on span "Unsecured Nonpriority Claims" at bounding box center [77, 305] width 106 height 9
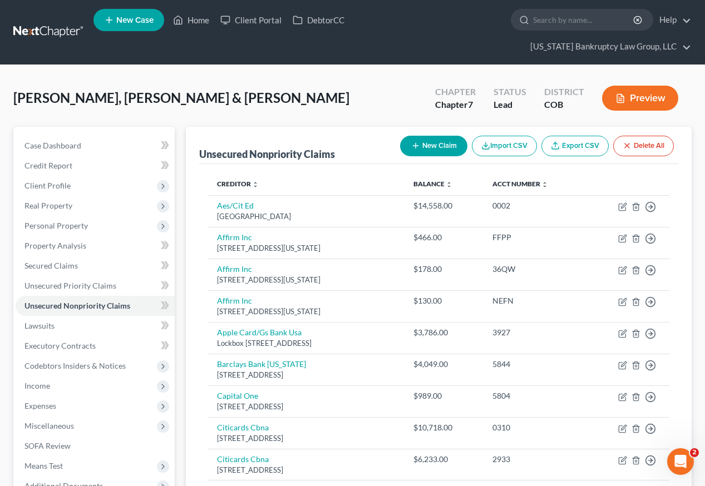
click at [439, 136] on button "New Claim" at bounding box center [433, 146] width 67 height 21
select select "2"
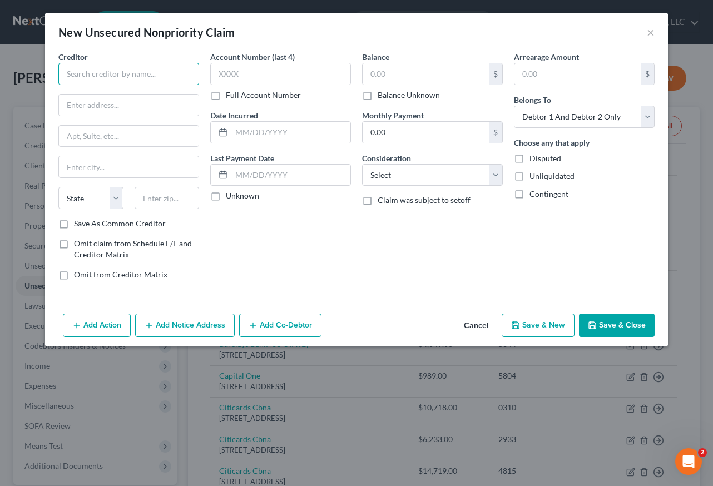
click at [150, 75] on input "text" at bounding box center [128, 74] width 141 height 22
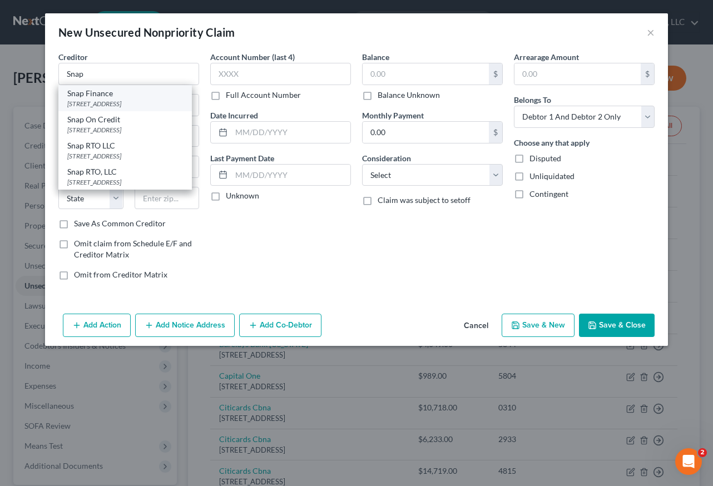
click at [145, 106] on div "[STREET_ADDRESS]" at bounding box center [125, 103] width 116 height 9
type input "Snap Finance"
type input "PO Box 26561"
type input "[GEOGRAPHIC_DATA]"
select select "46"
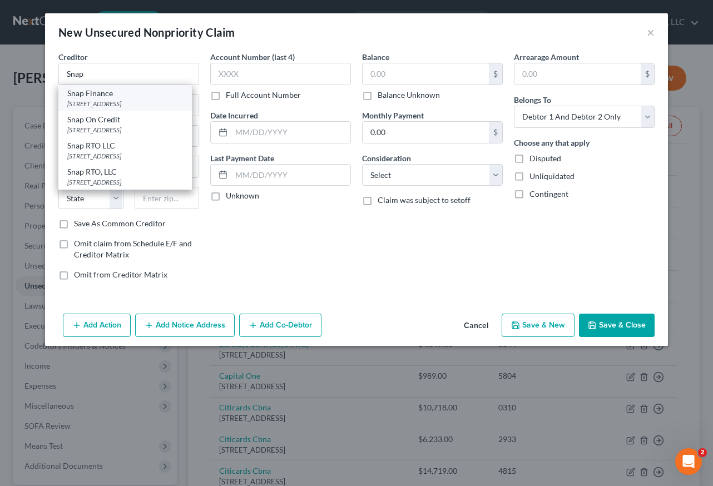
type input "84126"
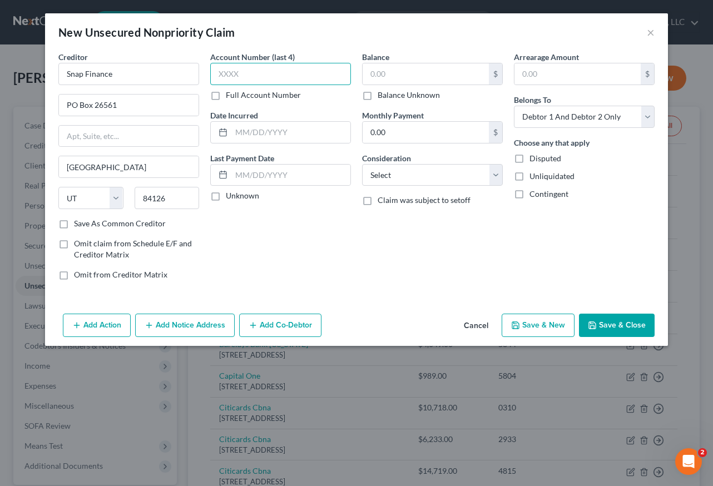
click at [332, 71] on input "text" at bounding box center [280, 74] width 141 height 22
type input "13CO"
type input "704.03"
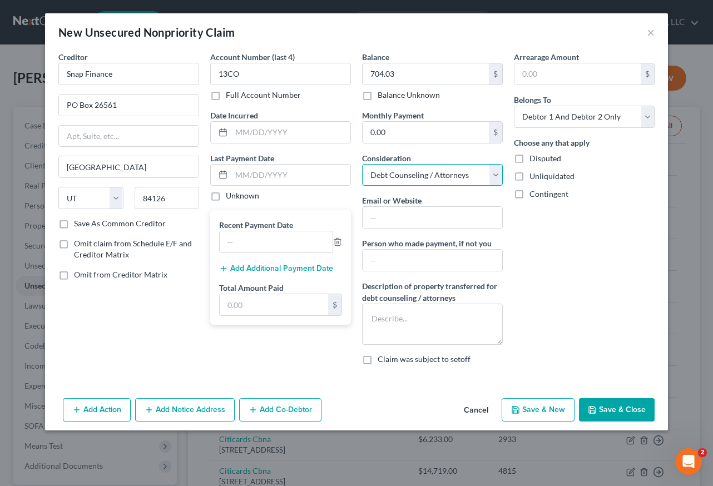
select select "4"
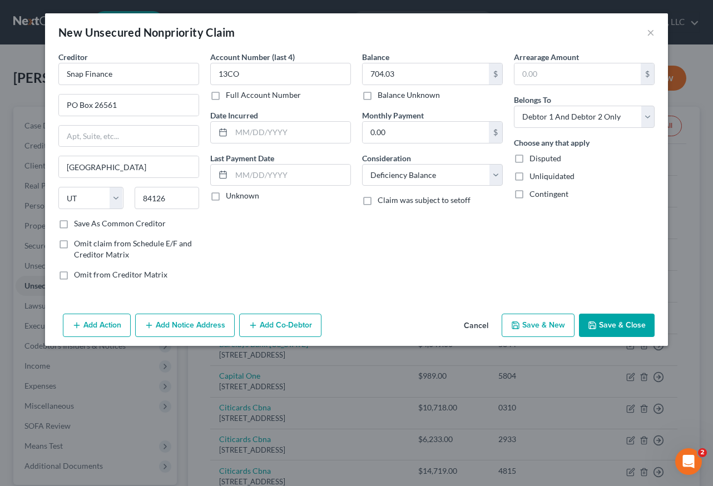
click at [628, 319] on button "Save & Close" at bounding box center [617, 325] width 76 height 23
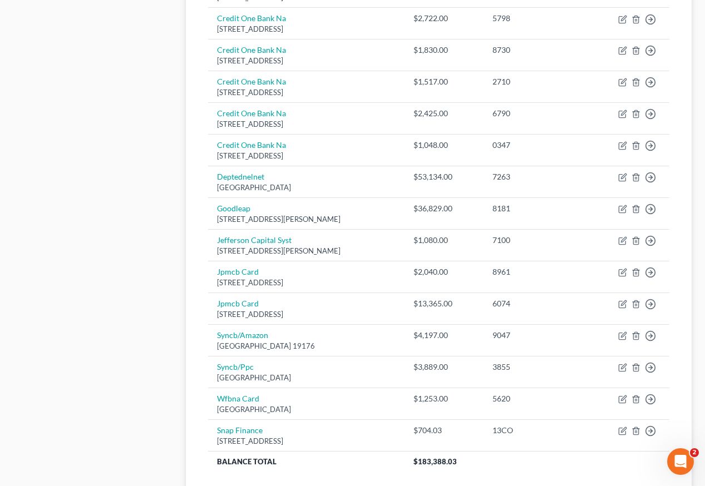
scroll to position [665, 0]
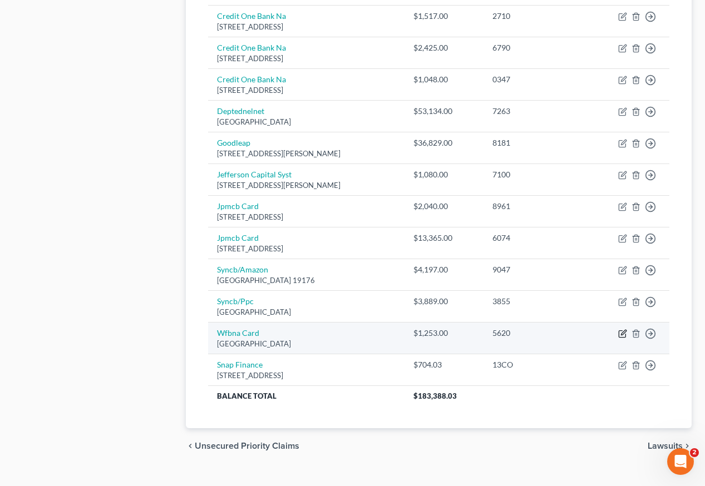
click at [620, 329] on icon "button" at bounding box center [622, 333] width 9 height 9
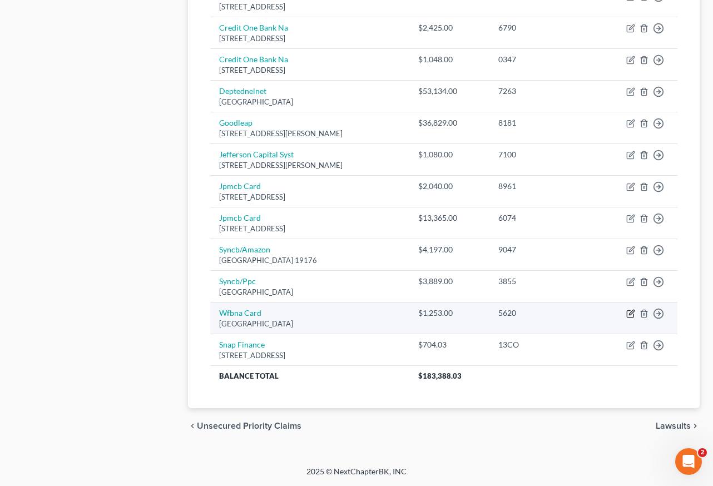
select select "24"
select select "2"
select select "1"
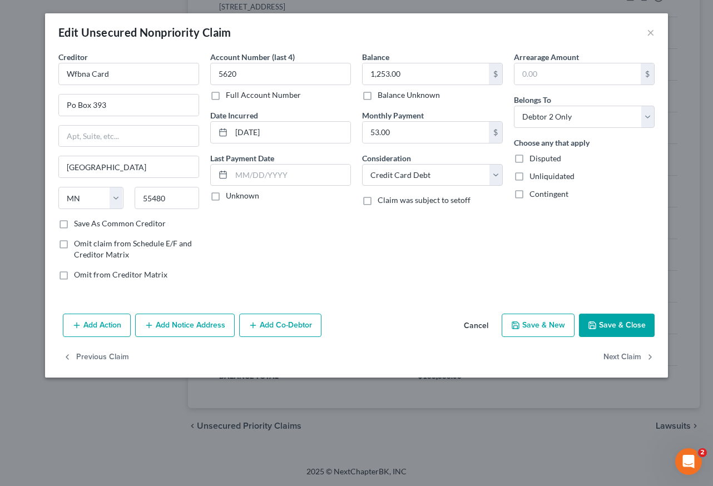
click at [615, 325] on button "Save & Close" at bounding box center [617, 325] width 76 height 23
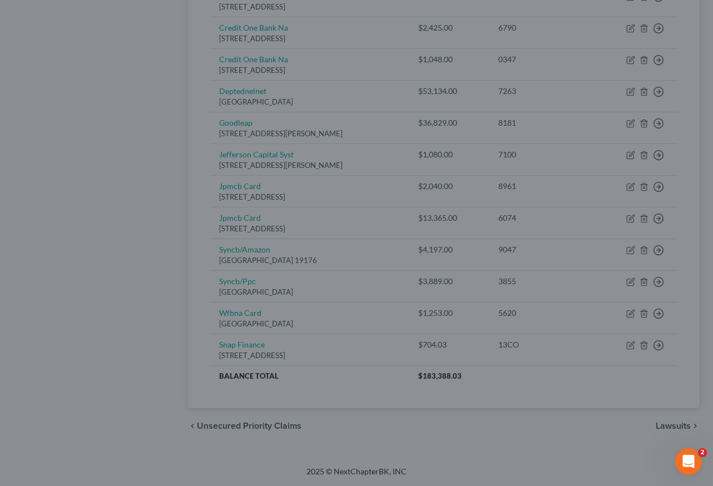
type input "0"
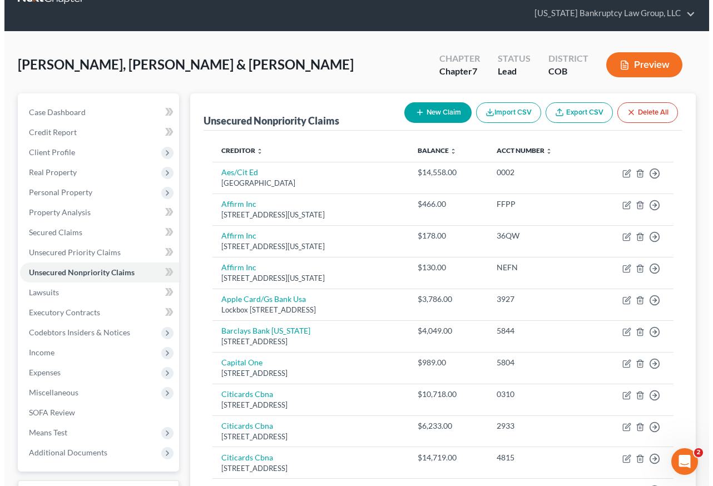
scroll to position [0, 0]
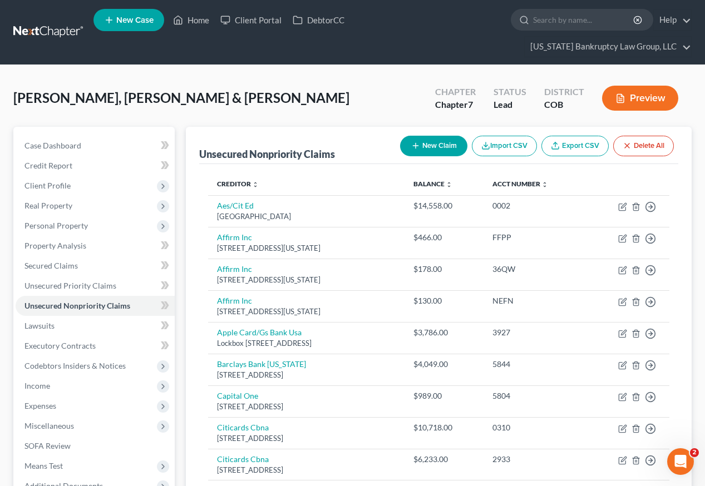
click at [442, 136] on button "New Claim" at bounding box center [433, 146] width 67 height 21
select select "2"
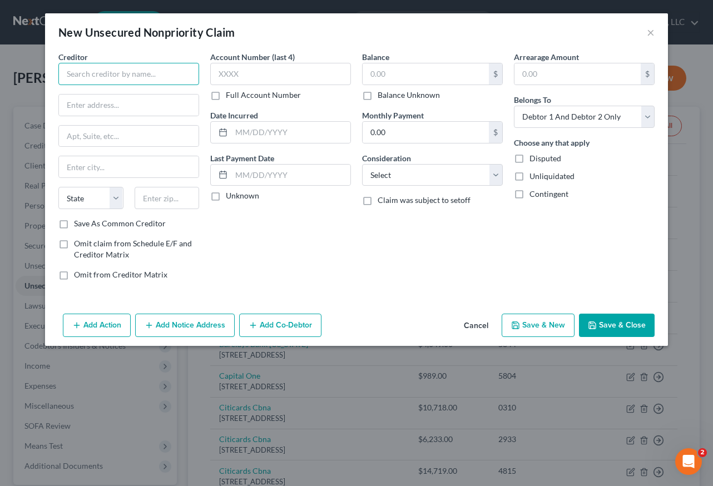
click at [96, 73] on input "text" at bounding box center [128, 74] width 141 height 22
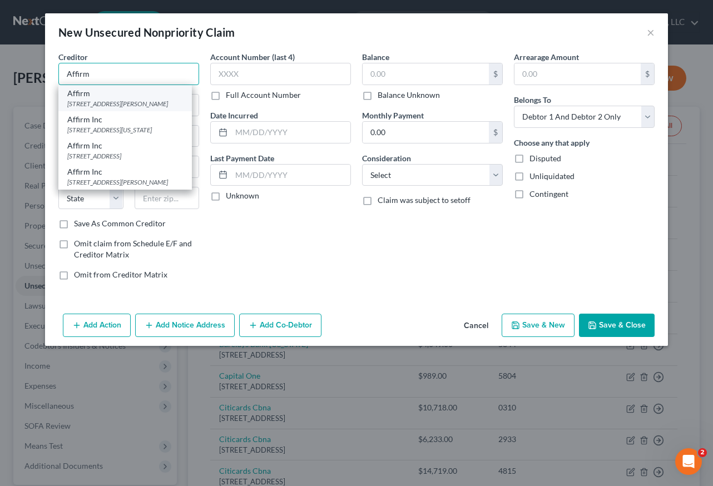
type input "Affirm"
click at [125, 106] on div "[STREET_ADDRESS][PERSON_NAME]" at bounding box center [125, 103] width 116 height 9
type input "[STREET_ADDRESS][PERSON_NAME]"
type input "4th Floor"
type input "[GEOGRAPHIC_DATA]"
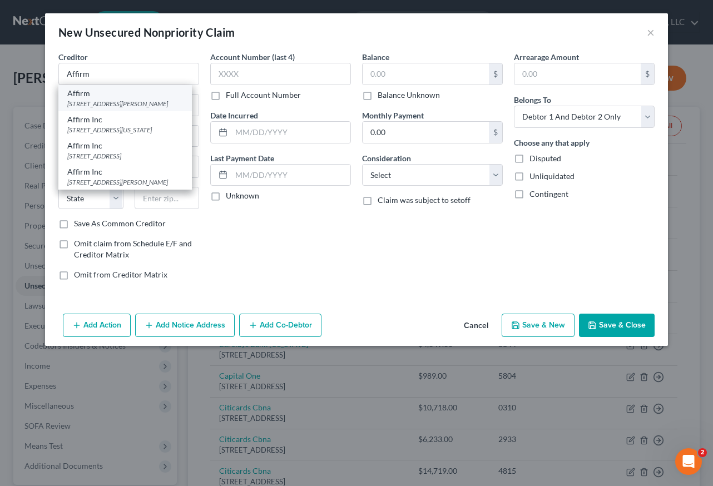
select select "39"
type input "15212"
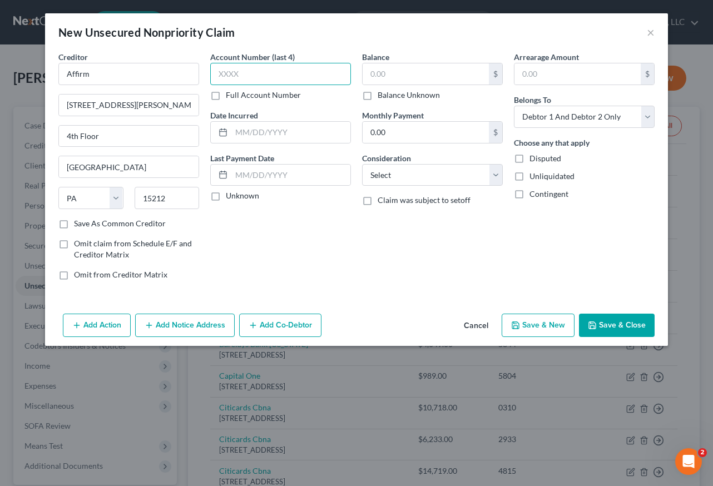
click at [289, 76] on input "text" at bounding box center [280, 74] width 141 height 22
type input "OHCA"
type input "436.36"
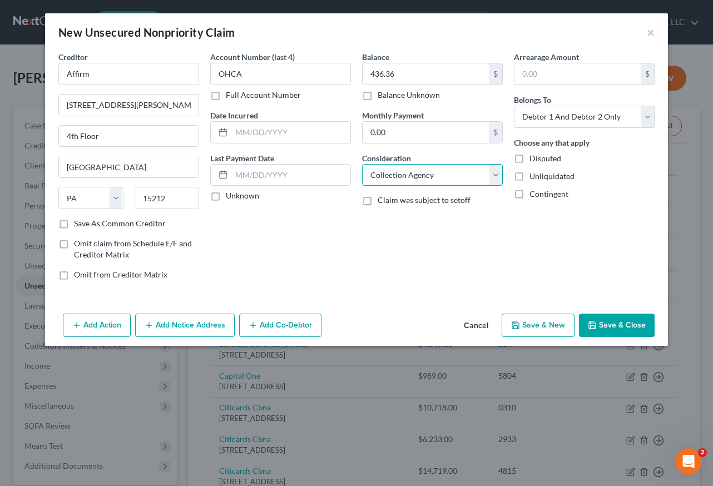
select select "2"
click at [598, 120] on select "Select Debtor 1 Only Debtor 2 Only Debtor 1 And Debtor 2 Only At Least One Of T…" at bounding box center [584, 117] width 141 height 22
select select "1"
click at [514, 106] on select "Select Debtor 1 Only Debtor 2 Only Debtor 1 And Debtor 2 Only At Least One Of T…" at bounding box center [584, 117] width 141 height 22
click at [610, 326] on button "Save & Close" at bounding box center [617, 325] width 76 height 23
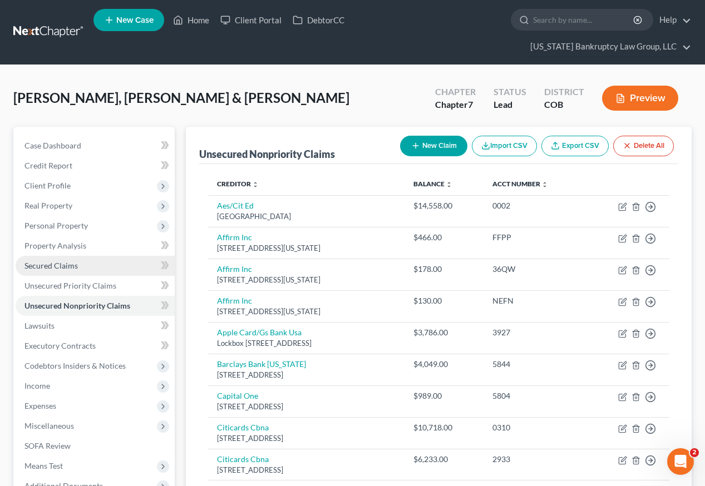
click at [34, 261] on span "Secured Claims" at bounding box center [50, 265] width 53 height 9
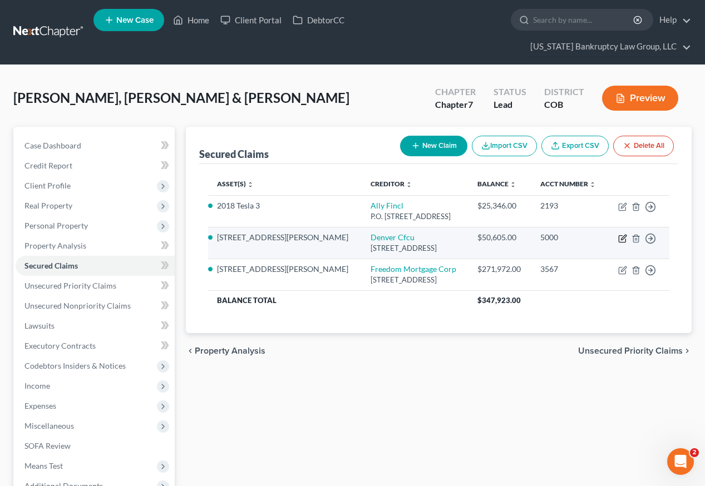
click at [622, 234] on icon "button" at bounding box center [622, 238] width 9 height 9
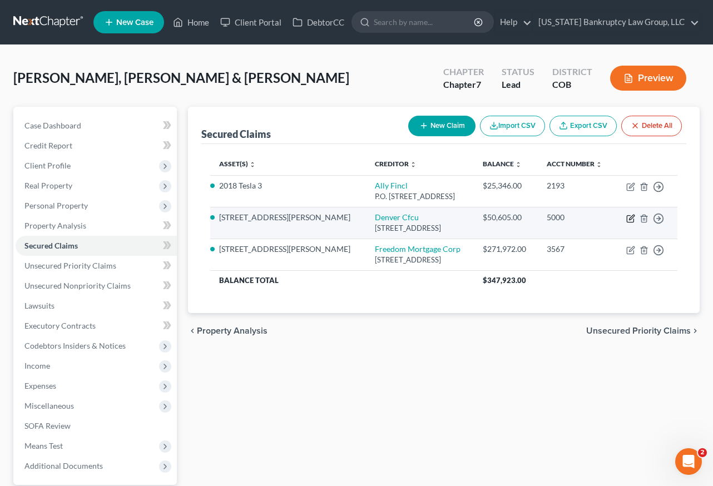
select select "5"
select select "2"
select select "4"
select select "2"
select select "1"
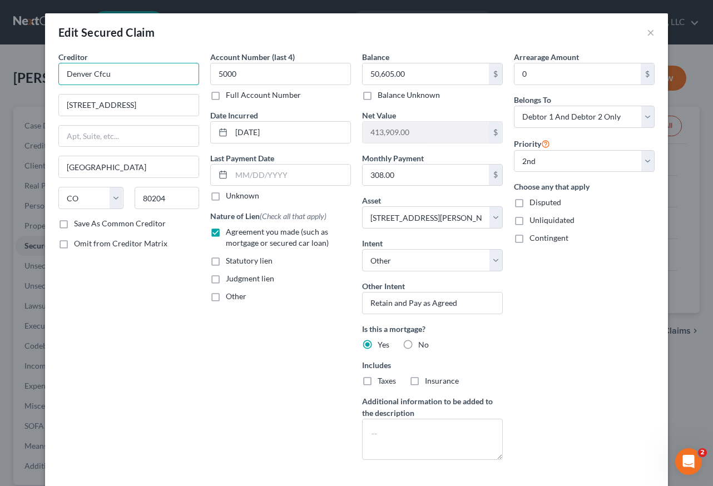
click at [110, 77] on input "Denver Cfcu" at bounding box center [128, 74] width 141 height 22
type input "Denver CFCU"
click at [250, 381] on div "Account Number (last 4) 5000 Full Account Number Date Incurred [DATE] Last Paym…" at bounding box center [281, 260] width 152 height 418
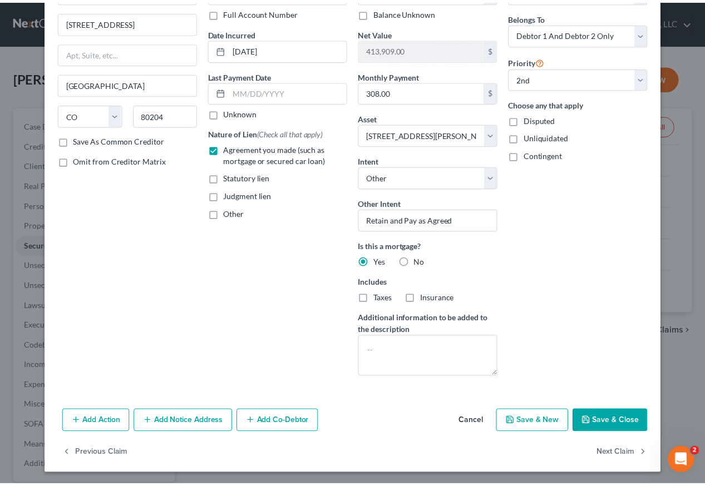
scroll to position [85, 0]
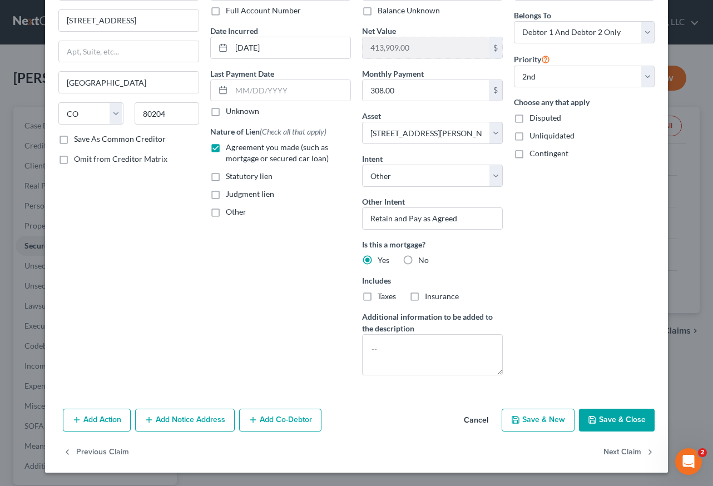
click at [613, 432] on button "Save & Close" at bounding box center [617, 420] width 76 height 23
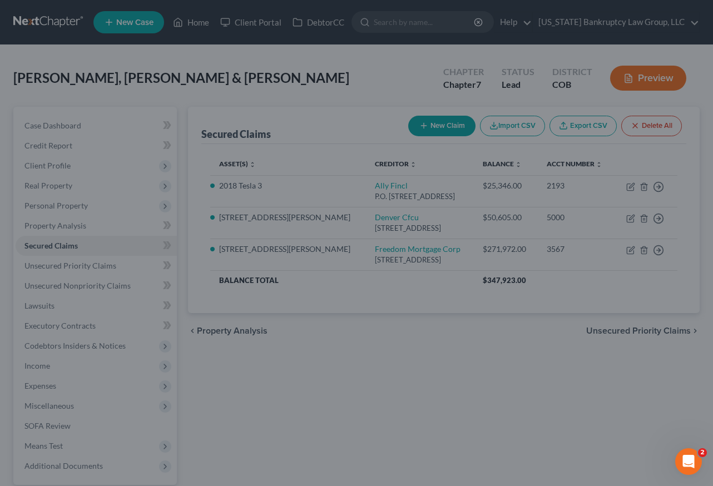
select select "2"
